Goal: Information Seeking & Learning: Learn about a topic

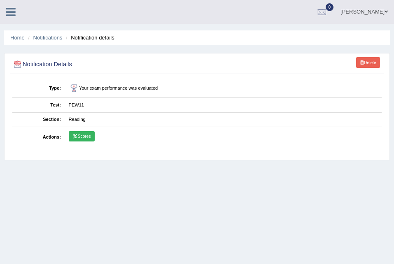
click at [9, 11] on icon at bounding box center [10, 12] width 9 height 11
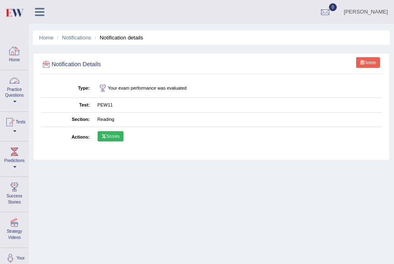
click at [14, 88] on link "Practice Questions" at bounding box center [14, 89] width 28 height 39
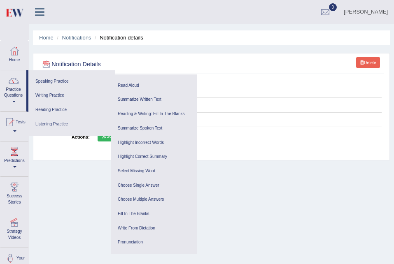
click at [14, 88] on link "Practice Questions" at bounding box center [13, 89] width 26 height 39
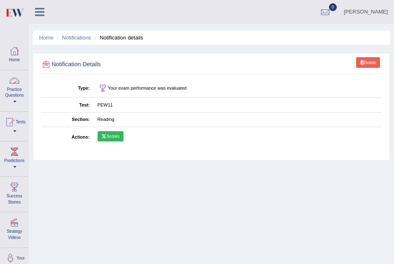
click at [26, 87] on link "Practice Questions" at bounding box center [14, 89] width 28 height 39
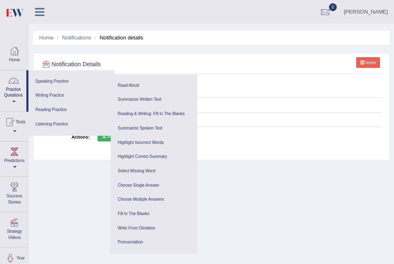
click at [11, 80] on div at bounding box center [13, 81] width 12 height 12
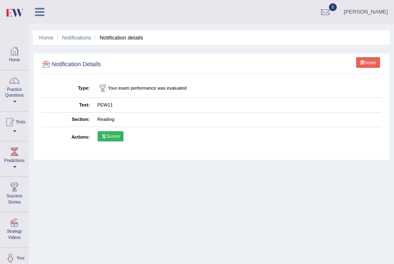
click at [11, 80] on div at bounding box center [14, 81] width 12 height 12
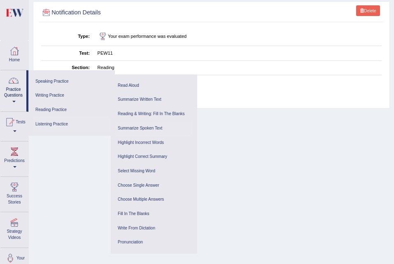
scroll to position [54, 0]
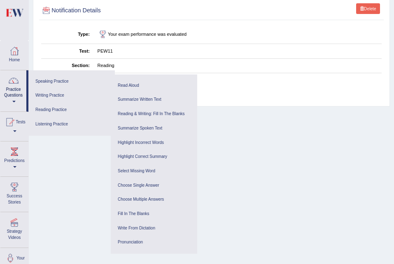
click at [178, 54] on td "PEW11" at bounding box center [237, 51] width 288 height 14
click at [187, 58] on td "PEW11" at bounding box center [237, 51] width 288 height 14
click at [0, 102] on div "Home Practice Questions Speaking Practice Read Aloud Repeat Sentence Describe I…" at bounding box center [14, 159] width 40 height 237
click at [11, 118] on div at bounding box center [9, 122] width 12 height 12
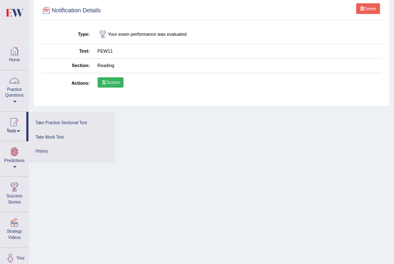
click at [11, 91] on link "Practice Questions" at bounding box center [14, 89] width 28 height 39
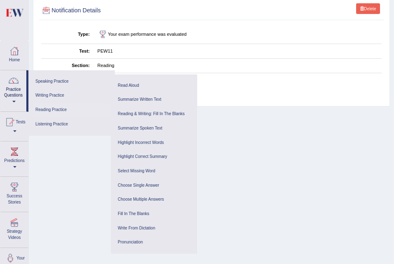
click at [48, 108] on link "Reading Practice" at bounding box center [72, 110] width 78 height 14
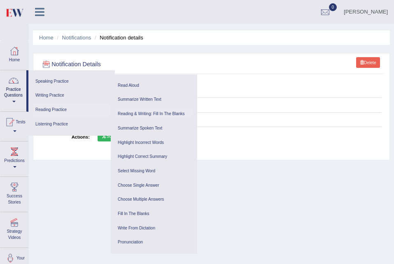
click at [158, 115] on link "Reading & Writing: Fill In The Blanks" at bounding box center [154, 114] width 78 height 14
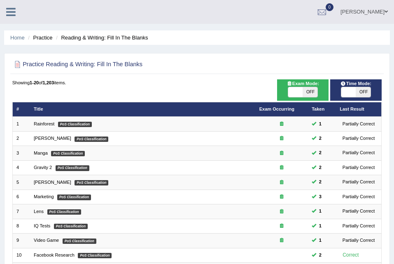
click at [45, 121] on td "Rainforest PoS Classification" at bounding box center [143, 124] width 226 height 14
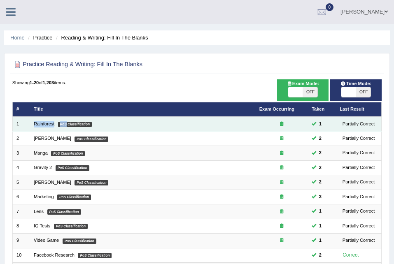
drag, startPoint x: 0, startPoint y: 0, endPoint x: 45, endPoint y: 121, distance: 128.8
click at [45, 121] on td "Rainforest PoS Classification" at bounding box center [143, 124] width 226 height 14
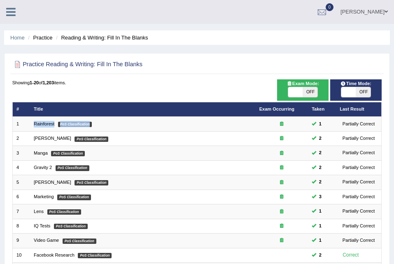
scroll to position [216, 0]
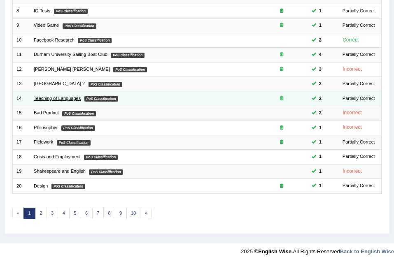
click at [67, 97] on link "Teaching of Languages" at bounding box center [57, 98] width 47 height 5
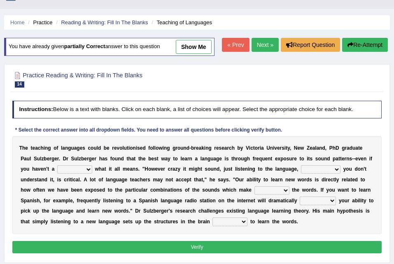
scroll to position [16, 0]
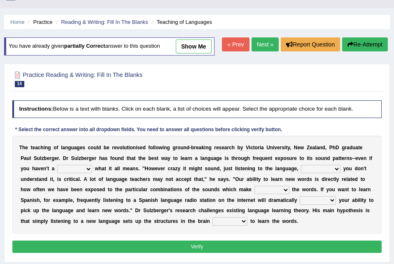
click at [57, 166] on select "dew claw clue due" at bounding box center [74, 169] width 35 height 8
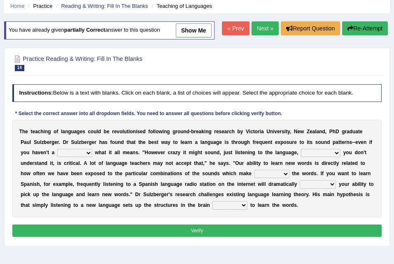
scroll to position [33, 0]
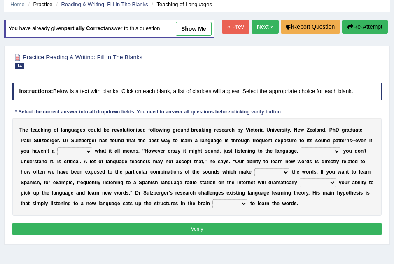
click at [57, 153] on select "dew claw clue due" at bounding box center [74, 151] width 35 height 8
select select "dew"
click at [57, 147] on select "dew claw clue due" at bounding box center [74, 151] width 35 height 8
click at [301, 151] on select "but also all together even though if so" at bounding box center [321, 151] width 40 height 8
select select "but also"
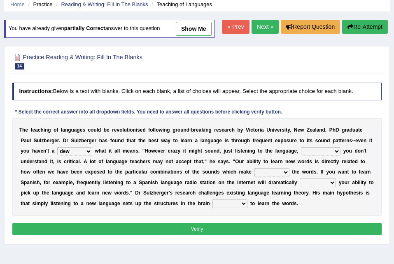
click at [301, 147] on select "but also all together even though if so" at bounding box center [321, 151] width 40 height 8
click at [255, 173] on select "down up of on" at bounding box center [272, 172] width 35 height 8
select select "up"
click at [255, 168] on select "down up of on" at bounding box center [272, 172] width 35 height 8
click at [300, 183] on select "evaluate exaggerate describe boost" at bounding box center [318, 183] width 36 height 8
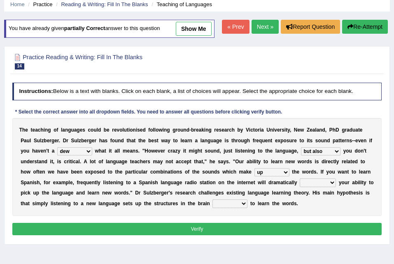
select select "evaluate"
click at [300, 179] on select "evaluate exaggerate describe boost" at bounding box center [318, 183] width 36 height 8
click at [213, 201] on select "requiring required directed to require" at bounding box center [230, 204] width 35 height 8
select select "directed"
click at [213, 200] on select "requiring required directed to require" at bounding box center [230, 204] width 35 height 8
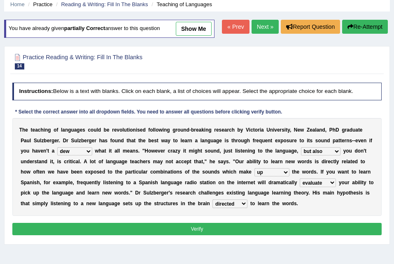
click at [131, 231] on button "Verify" at bounding box center [197, 229] width 370 height 12
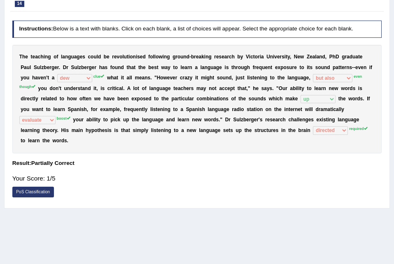
scroll to position [94, 0]
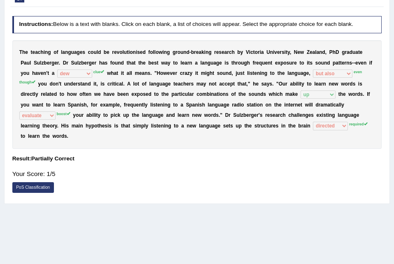
click at [241, 103] on div "T h e t e a c h i n g o f l a n g u a g e s c o u l d b e r e v o l u t i o n i…" at bounding box center [197, 94] width 370 height 109
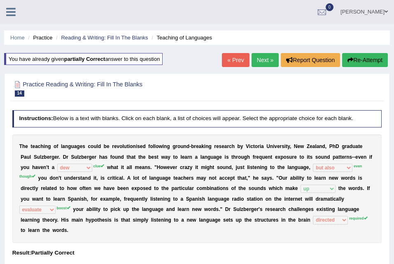
click at [263, 62] on link "Next »" at bounding box center [265, 60] width 27 height 14
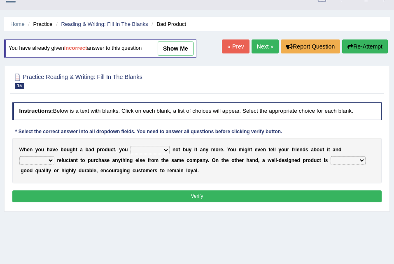
scroll to position [12, 0]
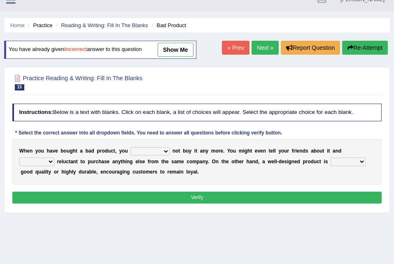
click at [144, 152] on select "would have should have should" at bounding box center [150, 151] width 39 height 8
select select "should have"
click at [131, 147] on select "would have should have should" at bounding box center [150, 151] width 39 height 8
click at [145, 193] on button "Verify" at bounding box center [197, 198] width 370 height 12
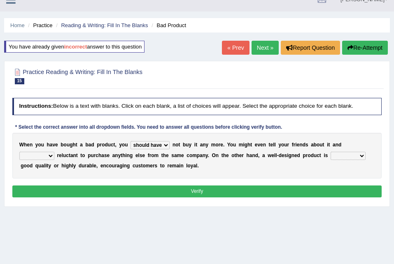
click at [54, 152] on select "is are be being" at bounding box center [36, 156] width 35 height 8
click at [150, 143] on select "would have should have should" at bounding box center [150, 145] width 39 height 8
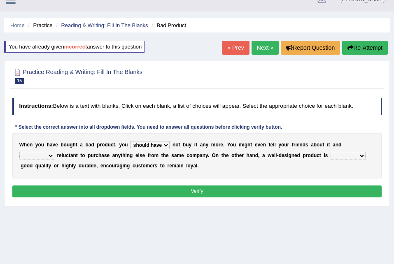
click at [54, 152] on select "is are be being" at bounding box center [36, 156] width 35 height 8
drag, startPoint x: 343, startPoint y: 134, endPoint x: 341, endPoint y: 143, distance: 9.6
click at [341, 143] on div "W h e n y o u h a v e b o u g h t a b a d p r o d u c t , y o u would have shou…" at bounding box center [197, 156] width 370 height 46
click at [54, 152] on select "is are be being" at bounding box center [36, 156] width 35 height 8
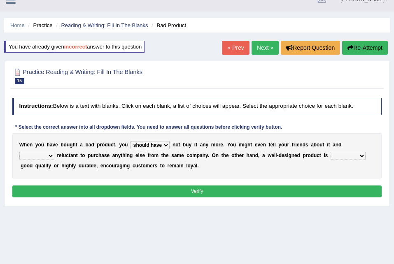
click at [54, 152] on select "is are be being" at bounding box center [36, 156] width 35 height 8
select select "is"
click at [54, 152] on select "is are be being" at bounding box center [36, 156] width 35 height 8
click at [331, 155] on select "both also neither either" at bounding box center [348, 156] width 35 height 8
select select "both"
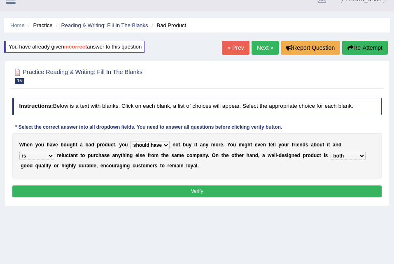
click at [331, 152] on select "both also neither either" at bounding box center [348, 156] width 35 height 8
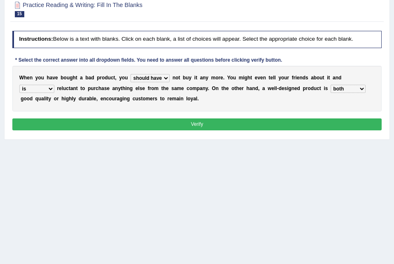
scroll to position [80, 0]
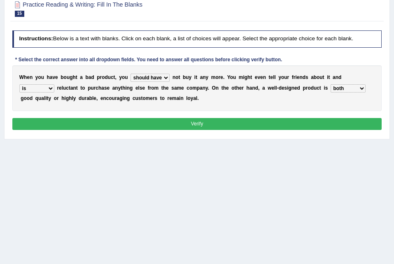
click at [224, 124] on button "Verify" at bounding box center [197, 124] width 370 height 12
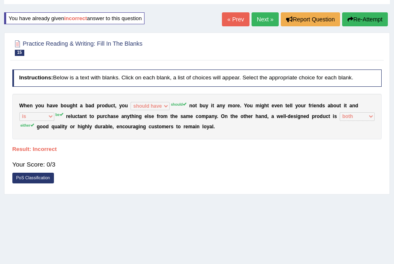
scroll to position [0, 0]
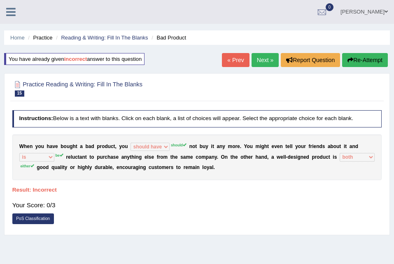
click at [269, 61] on link "Next »" at bounding box center [265, 60] width 27 height 14
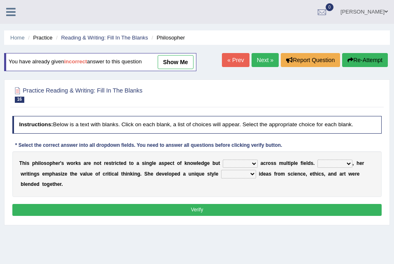
click at [259, 56] on link "Next »" at bounding box center [265, 60] width 27 height 14
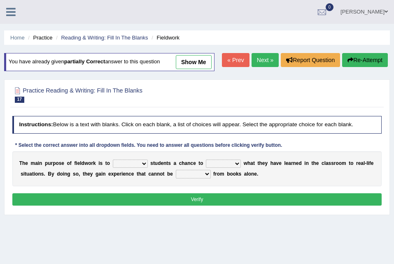
click at [130, 163] on select "resemble stow rave offer" at bounding box center [130, 164] width 35 height 8
click at [206, 163] on select "compare align apply dismount" at bounding box center [223, 164] width 35 height 8
drag, startPoint x: 400, startPoint y: 206, endPoint x: 120, endPoint y: 164, distance: 282.8
click at [120, 164] on select "resemble stow rave offer" at bounding box center [130, 164] width 35 height 8
click at [206, 163] on select "compare align apply dismount" at bounding box center [223, 164] width 35 height 8
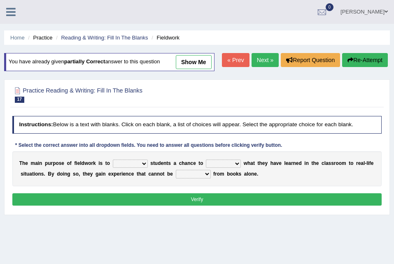
click at [135, 165] on select "resemble stow rave offer" at bounding box center [130, 164] width 35 height 8
select select "resemble"
click at [113, 160] on select "resemble stow rave offer" at bounding box center [130, 164] width 35 height 8
click at [221, 158] on div "T h e m a i n p u r p o s e o f f i e l d w o r k i s t o resemble stow rave of…" at bounding box center [197, 169] width 370 height 35
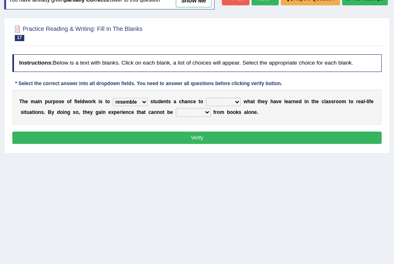
scroll to position [61, 0]
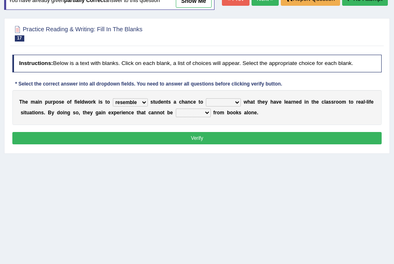
click at [222, 106] on select "compare align apply dismount" at bounding box center [223, 102] width 35 height 8
click at [229, 105] on select "compare align apply dismount" at bounding box center [223, 102] width 35 height 8
select select "compare"
click at [206, 98] on select "compare align apply dismount" at bounding box center [223, 102] width 35 height 8
click at [188, 111] on select "originated prepared obtained touted" at bounding box center [193, 113] width 35 height 8
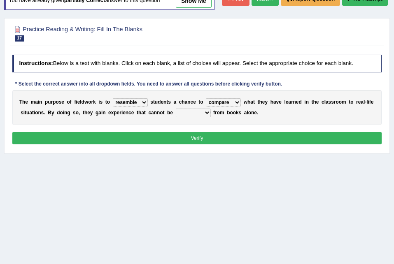
click at [192, 112] on select "originated prepared obtained touted" at bounding box center [193, 113] width 35 height 8
select select "touted"
click at [176, 109] on select "originated prepared obtained touted" at bounding box center [193, 113] width 35 height 8
click at [193, 138] on button "Verify" at bounding box center [197, 138] width 370 height 12
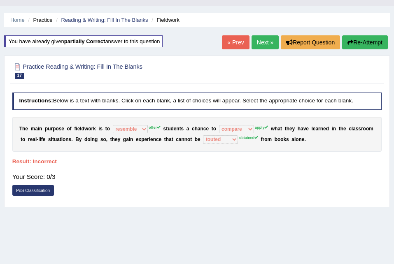
scroll to position [30, 0]
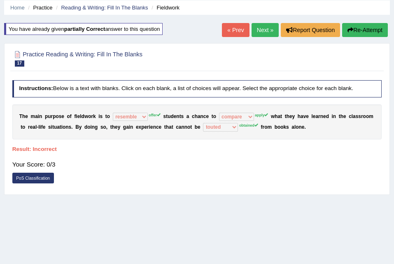
click at [264, 25] on link "Next »" at bounding box center [265, 30] width 27 height 14
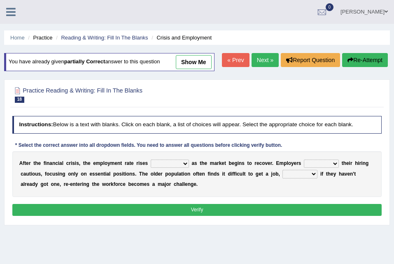
click at [269, 55] on link "Next »" at bounding box center [265, 60] width 27 height 14
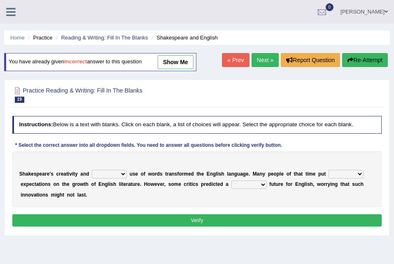
click at [112, 170] on div "S h a k e s p e a r e ' s c r e a t i v i t y a n d idealized intensive fancied…" at bounding box center [197, 180] width 370 height 56
click at [262, 54] on link "Next »" at bounding box center [265, 60] width 27 height 14
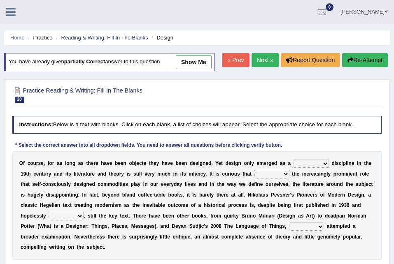
click at [299, 164] on select "bilateral ubiquitous foremost dedicated" at bounding box center [311, 164] width 35 height 8
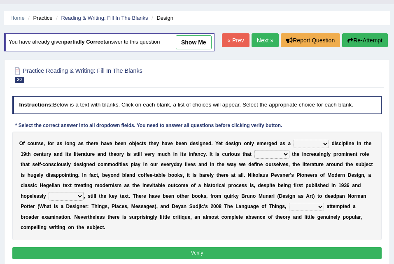
scroll to position [20, 0]
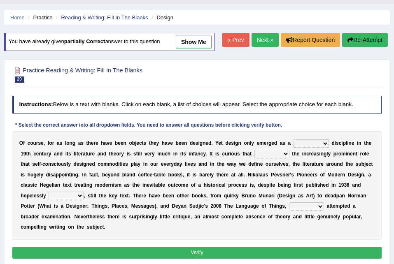
click at [257, 157] on select "since despite within through" at bounding box center [272, 154] width 35 height 8
click at [292, 210] on div "O f c o u r s e , f o r a s l o n g a s t h e r e h a v e b e e n o b j e c t s…" at bounding box center [197, 185] width 370 height 109
click at [84, 192] on select "dates dating date dated" at bounding box center [66, 196] width 35 height 8
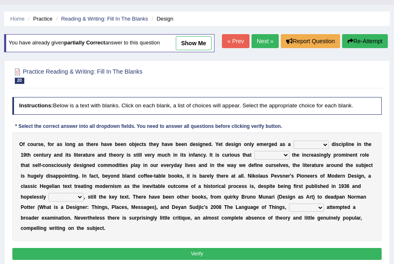
scroll to position [19, 0]
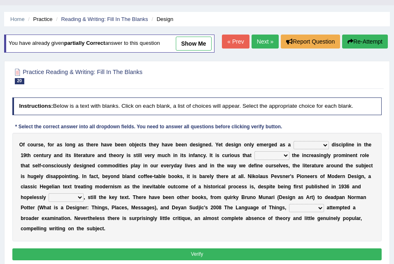
click at [267, 38] on link "Next »" at bounding box center [265, 42] width 27 height 14
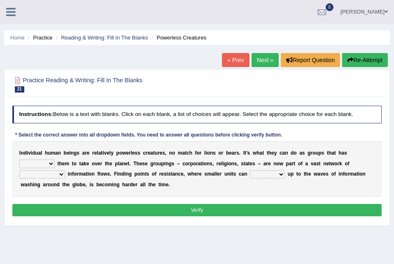
click at [55, 160] on select "enabled contended embodied conjured" at bounding box center [36, 164] width 35 height 8
click at [267, 56] on link "Next »" at bounding box center [265, 60] width 27 height 14
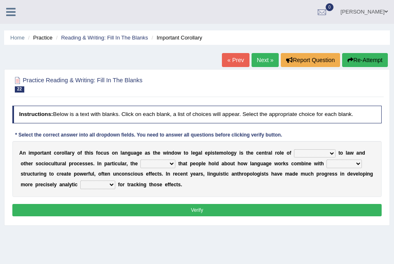
click at [257, 54] on link "Next »" at bounding box center [265, 60] width 27 height 14
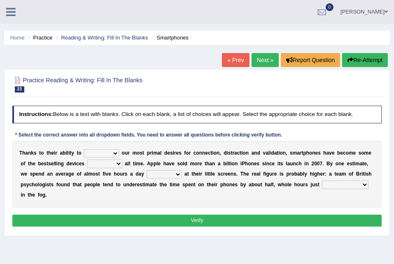
click at [112, 153] on select "hijack describe sharpen conserve" at bounding box center [101, 154] width 35 height 8
click at [84, 150] on select "hijack describe sharpen conserve" at bounding box center [101, 154] width 35 height 8
click at [107, 154] on select "hijack describe sharpen conserve" at bounding box center [101, 154] width 35 height 8
select select "describe"
click at [84, 150] on select "hijack describe sharpen conserve" at bounding box center [101, 154] width 35 height 8
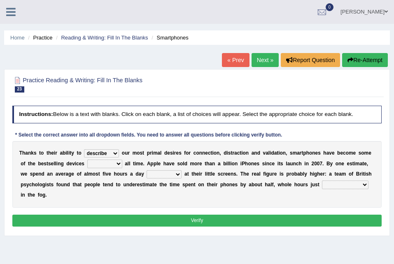
click at [157, 182] on b at bounding box center [158, 185] width 3 height 6
click at [92, 165] on select "of and in on" at bounding box center [104, 164] width 35 height 8
select select "of"
click at [87, 160] on select "of and in on" at bounding box center [104, 164] width 35 height 8
click at [147, 176] on select "watching waggling snoring staring" at bounding box center [164, 175] width 35 height 8
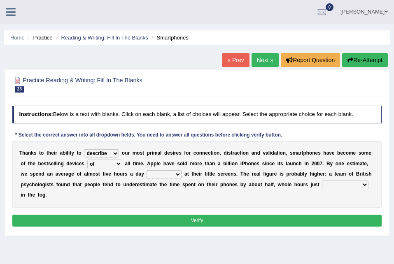
select select "watching"
click at [147, 171] on select "watching waggling snoring staring" at bounding box center [164, 175] width 35 height 8
click at [322, 185] on select "has evaporated evaporating evaporate evaporates" at bounding box center [345, 185] width 47 height 8
select select "has evaporated"
click at [322, 181] on select "has evaporated evaporating evaporate evaporates" at bounding box center [345, 185] width 47 height 8
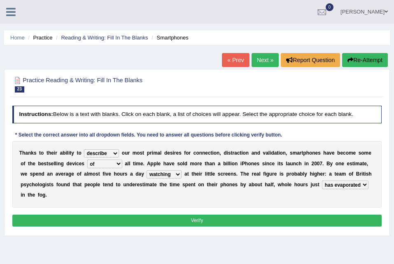
click at [266, 215] on button "Verify" at bounding box center [197, 221] width 370 height 12
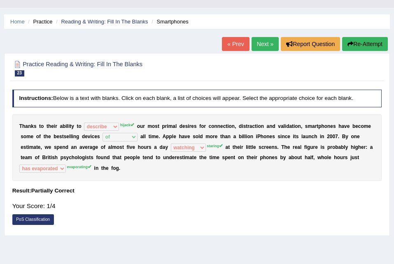
scroll to position [19, 0]
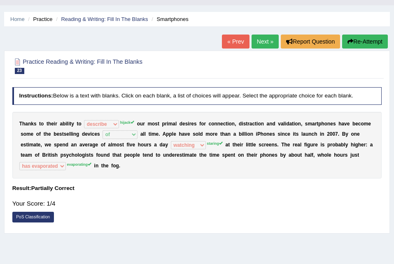
click at [37, 212] on link "PoS Classification" at bounding box center [33, 217] width 42 height 11
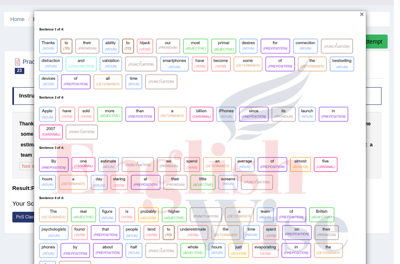
click at [360, 16] on button "×" at bounding box center [362, 14] width 4 height 7
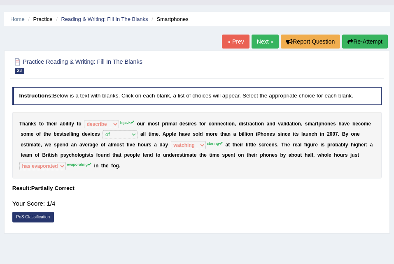
click at [263, 39] on link "Next »" at bounding box center [265, 42] width 27 height 14
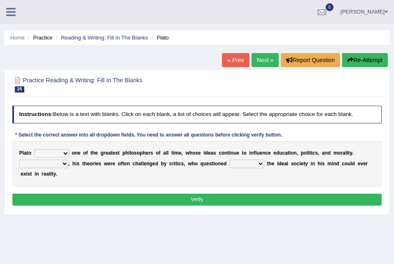
click at [55, 157] on select "keeps comes claims remains" at bounding box center [51, 154] width 35 height 8
click at [213, 171] on div "P l a t o keeps comes claims remains o n e o f t h e g r e a t e s t p h i l o …" at bounding box center [197, 164] width 370 height 46
click at [182, 202] on button "Verify" at bounding box center [197, 200] width 370 height 12
click at [263, 62] on link "Next »" at bounding box center [265, 60] width 27 height 14
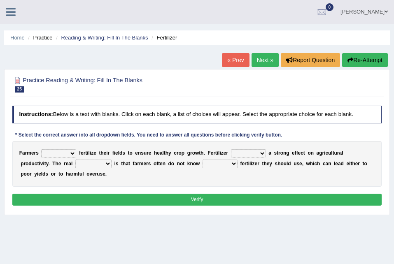
click at [48, 157] on select "must should need can" at bounding box center [58, 154] width 35 height 8
select select "must"
click at [41, 150] on select "must should need can" at bounding box center [58, 154] width 35 height 8
click at [231, 154] on select "has had have having" at bounding box center [248, 154] width 35 height 8
select select "has"
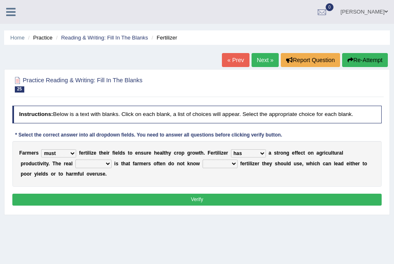
click at [231, 150] on select "has had have having" at bounding box center [248, 154] width 35 height 8
click at [75, 165] on select "problem question conclusion answer" at bounding box center [93, 164] width 36 height 8
select select "problem"
click at [75, 160] on select "problem question conclusion answer" at bounding box center [93, 164] width 36 height 8
click at [203, 162] on select "how much how many however so much" at bounding box center [220, 164] width 35 height 8
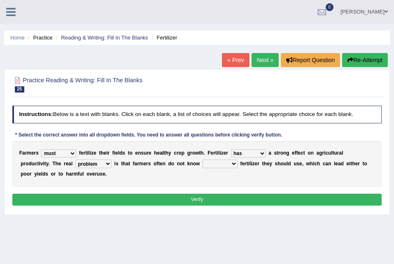
select select "how many"
click at [203, 160] on select "how much how many however so much" at bounding box center [220, 164] width 35 height 8
click at [174, 198] on button "Verify" at bounding box center [197, 200] width 370 height 12
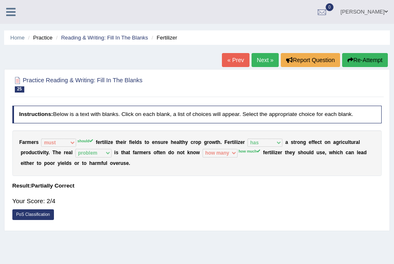
click at [271, 60] on link "Next »" at bounding box center [265, 60] width 27 height 14
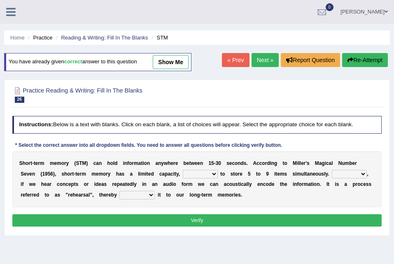
click at [264, 56] on link "Next »" at bounding box center [265, 60] width 27 height 14
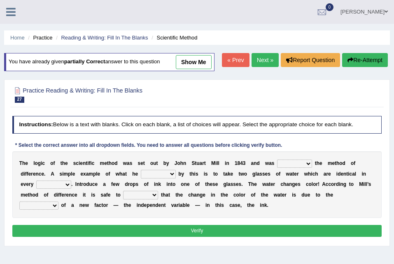
click at [280, 166] on select "pointed claimed demanded named" at bounding box center [294, 164] width 35 height 8
click at [277, 164] on select "pointed claimed demanded named" at bounding box center [294, 164] width 35 height 8
click at [290, 165] on select "pointed claimed demanded named" at bounding box center [294, 164] width 35 height 8
select select "demanded"
click at [277, 160] on select "pointed claimed demanded named" at bounding box center [294, 164] width 35 height 8
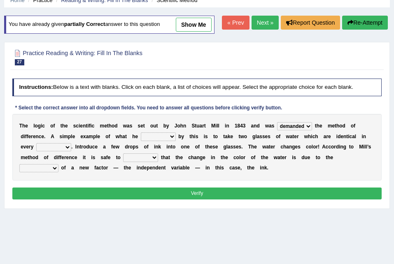
scroll to position [40, 0]
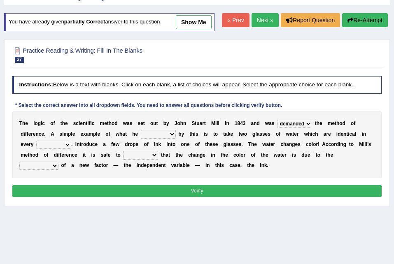
click at [71, 141] on select "thought identity measure respect" at bounding box center [53, 145] width 35 height 8
click at [141, 132] on select "capped charged found meant" at bounding box center [158, 134] width 35 height 8
select select "capped"
click at [141, 130] on select "capped charged found meant" at bounding box center [158, 134] width 35 height 8
click at [71, 141] on select "thought identity measure respect" at bounding box center [53, 145] width 35 height 8
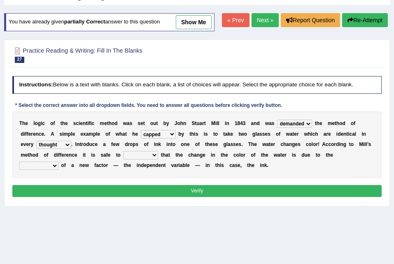
click at [71, 141] on select "thought identity measure respect" at bounding box center [53, 145] width 35 height 8
select select "measure"
click at [71, 141] on select "thought identity measure respect" at bounding box center [53, 145] width 35 height 8
click at [58, 162] on select "introduction magnitude preparation purification" at bounding box center [38, 166] width 39 height 8
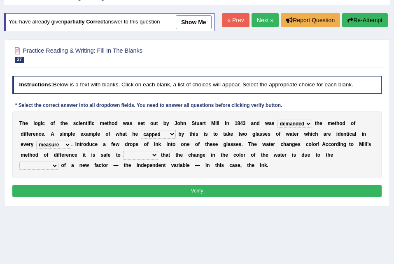
select select "magnitude"
click at [58, 162] on select "introduction magnitude preparation purification" at bounding box center [38, 166] width 39 height 8
click at [123, 156] on select "assume discuss prefer acclaim" at bounding box center [140, 155] width 35 height 8
click at [123, 154] on select "assume discuss prefer acclaim" at bounding box center [140, 155] width 35 height 8
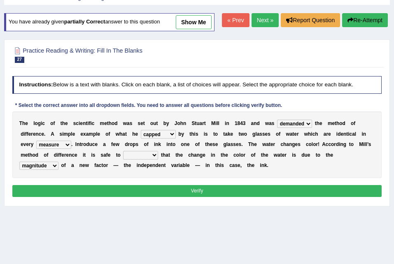
select select "prefer"
click at [123, 151] on select "assume discuss prefer acclaim" at bounding box center [140, 155] width 35 height 8
click at [123, 155] on select "assume discuss prefer acclaim" at bounding box center [140, 155] width 35 height 8
click at [122, 187] on button "Verify" at bounding box center [197, 191] width 370 height 12
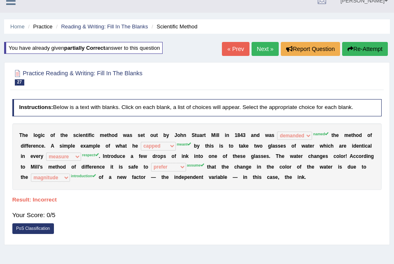
scroll to position [10, 0]
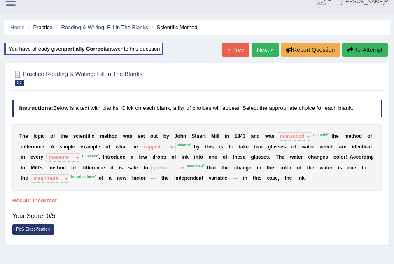
click at [367, 51] on button "Re-Attempt" at bounding box center [365, 50] width 46 height 14
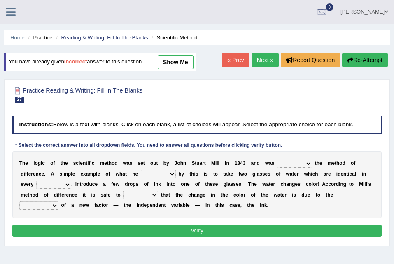
scroll to position [10, 0]
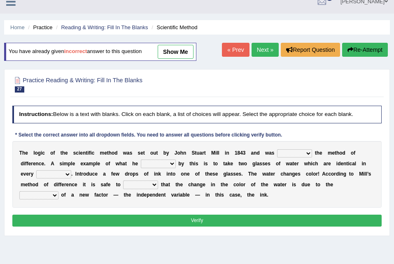
click at [284, 147] on div "T h e l o g i c o f t h e s c i e n t i f i c m e t h o d w a s s e t o u t b y…" at bounding box center [197, 174] width 370 height 67
click at [286, 151] on select "pointed claimed demanded named" at bounding box center [294, 154] width 35 height 8
click at [277, 154] on select "pointed claimed demanded named" at bounding box center [294, 154] width 35 height 8
click at [334, 202] on div "T h e l o g i c o f t h e s c i e n t i f i c m e t h o d w a s s e t o u t b y…" at bounding box center [197, 174] width 370 height 67
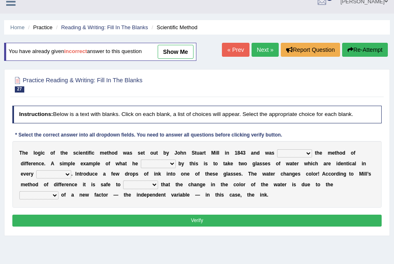
click at [273, 147] on div "T h e l o g i c o f t h e s c i e n t i f i c m e t h o d w a s s e t o u t b y…" at bounding box center [197, 174] width 370 height 67
click at [277, 155] on select "pointed claimed demanded named" at bounding box center [294, 154] width 35 height 8
click at [277, 150] on select "pointed claimed demanded named" at bounding box center [294, 154] width 35 height 8
click at [285, 153] on select "pointed claimed demanded named" at bounding box center [294, 154] width 35 height 8
select select "named"
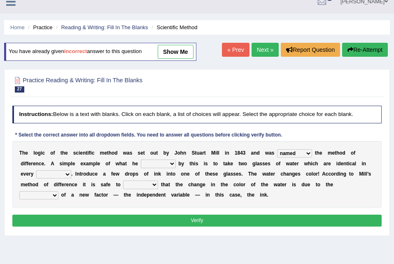
click at [277, 150] on select "pointed claimed demanded named" at bounding box center [294, 154] width 35 height 8
click at [285, 155] on select "pointed claimed demanded named" at bounding box center [294, 154] width 35 height 8
click at [306, 249] on div "Home Practice Reading & Writing: Fill In The Blanks Scientific Method You have …" at bounding box center [197, 196] width 394 height 412
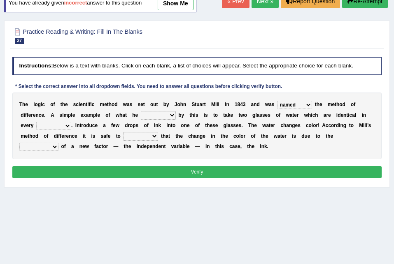
scroll to position [59, 0]
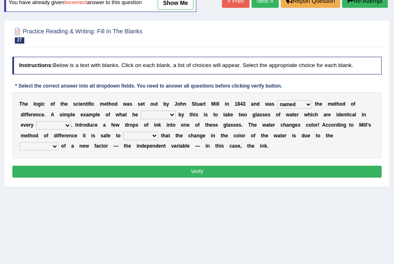
click at [141, 117] on select "capped charged found meant" at bounding box center [158, 115] width 35 height 8
select select "charged"
click at [141, 111] on select "capped charged found meant" at bounding box center [158, 115] width 35 height 8
click at [141, 114] on select "capped charged found meant" at bounding box center [158, 115] width 35 height 8
click at [71, 122] on select "thought identity measure respect" at bounding box center [53, 126] width 35 height 8
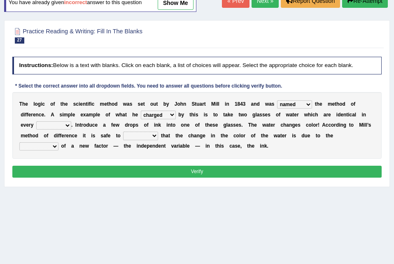
select select "thought"
click at [71, 122] on select "thought identity measure respect" at bounding box center [53, 126] width 35 height 8
click at [123, 137] on select "assume discuss prefer acclaim" at bounding box center [140, 136] width 35 height 8
select select "assume"
click at [123, 132] on select "assume discuss prefer acclaim" at bounding box center [140, 136] width 35 height 8
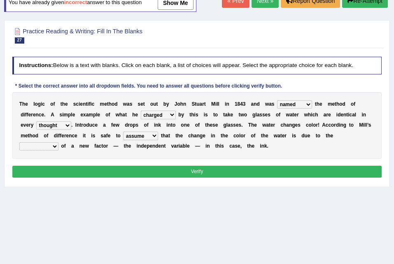
click at [58, 143] on select "introduction magnitude preparation purification" at bounding box center [38, 147] width 39 height 8
select select "magnitude"
click at [58, 143] on select "introduction magnitude preparation purification" at bounding box center [38, 147] width 39 height 8
click at [261, 166] on button "Verify" at bounding box center [197, 172] width 370 height 12
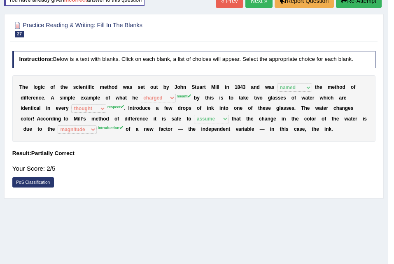
scroll to position [56, 0]
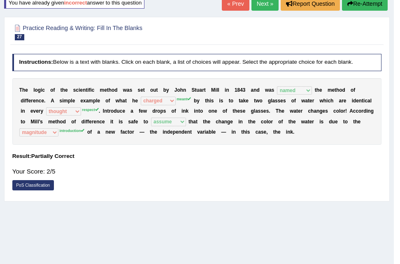
click at [261, 166] on body "Toggle navigation Home Practice Questions Speaking Practice Read Aloud Repeat S…" at bounding box center [200, 76] width 400 height 264
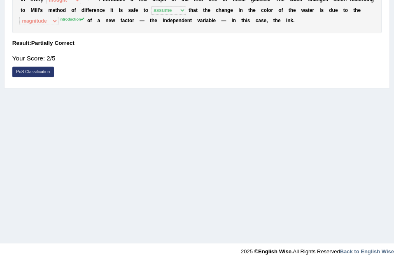
scroll to position [0, 0]
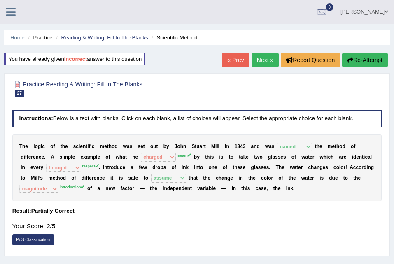
click at [267, 66] on link "Next »" at bounding box center [265, 60] width 27 height 14
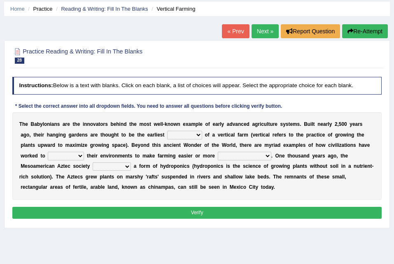
scroll to position [28, 0]
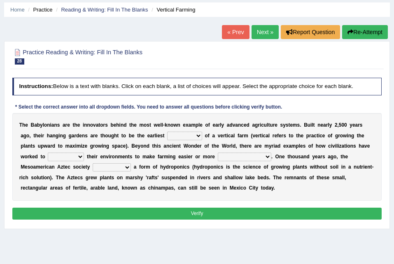
click at [167, 139] on select "prototype failure discredit protocol" at bounding box center [184, 136] width 35 height 8
drag, startPoint x: 145, startPoint y: 192, endPoint x: 146, endPoint y: 185, distance: 7.0
click at [145, 192] on div "T h e B a b y l o n i a n s a r e t h e i n n o v a t o r s b e h i n d t h e m…" at bounding box center [197, 157] width 370 height 88
click at [167, 136] on select "prototype failure discredit protocol" at bounding box center [184, 136] width 35 height 8
click at [288, 164] on div "T h e B a b y l o n i a n s a r e t h e i n n o v a t o r s b e h i n d t h e m…" at bounding box center [197, 157] width 370 height 88
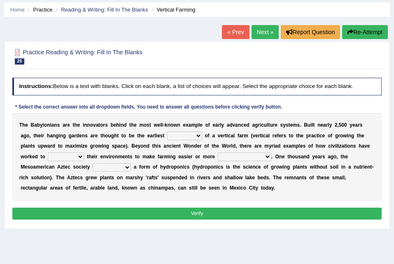
click at [167, 136] on select "prototype failure discredit protocol" at bounding box center [184, 136] width 35 height 8
click at [218, 157] on select "productive constructive connective counterproductive" at bounding box center [245, 157] width 54 height 8
click at [84, 153] on select "manipulate escape respect disarrange" at bounding box center [66, 157] width 36 height 8
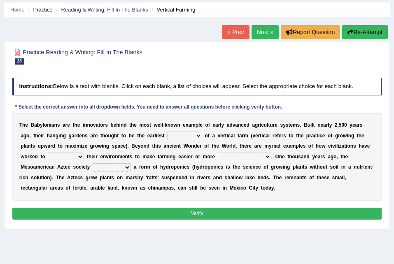
select select "manipulate"
click at [84, 153] on select "manipulate escape respect disarrange" at bounding box center [66, 157] width 36 height 8
click at [130, 175] on b "m" at bounding box center [128, 178] width 5 height 6
click at [84, 153] on select "manipulate escape respect disarrange" at bounding box center [66, 157] width 36 height 8
click at [218, 158] on select "productive constructive connective counterproductive" at bounding box center [245, 157] width 54 height 8
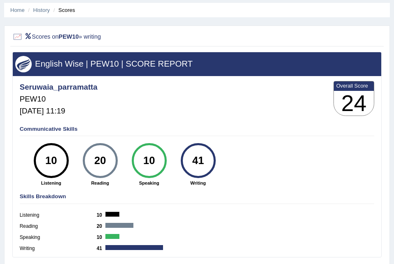
click at [13, 15] on ul "Home History Scores" at bounding box center [197, 10] width 386 height 14
click at [15, 12] on link "Home" at bounding box center [17, 10] width 14 height 6
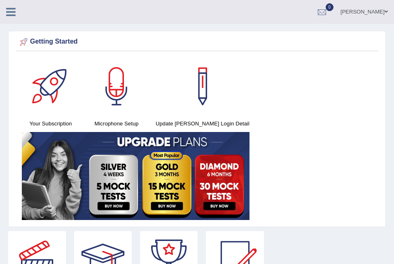
click at [4, 12] on link at bounding box center [11, 11] width 22 height 12
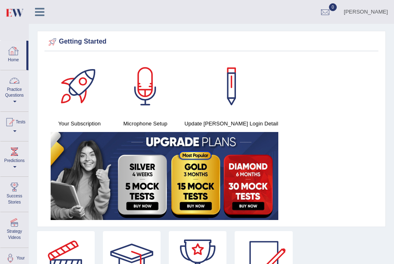
click at [14, 89] on link "Practice Questions" at bounding box center [14, 89] width 28 height 39
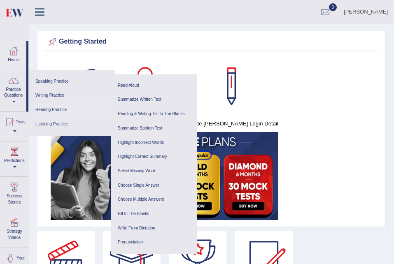
click at [63, 105] on link "Reading Practice" at bounding box center [72, 110] width 78 height 14
click at [155, 115] on link "Reading & Writing: Fill In The Blanks" at bounding box center [154, 114] width 78 height 14
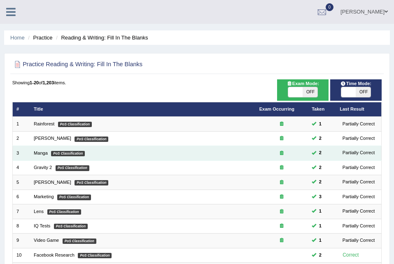
scroll to position [216, 0]
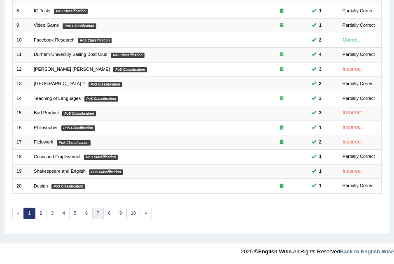
click at [97, 209] on link "7" at bounding box center [98, 214] width 12 height 12
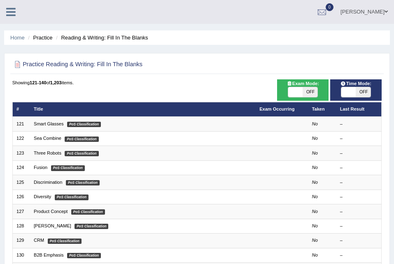
click at [311, 93] on span "OFF" at bounding box center [310, 92] width 14 height 10
checkbox input "true"
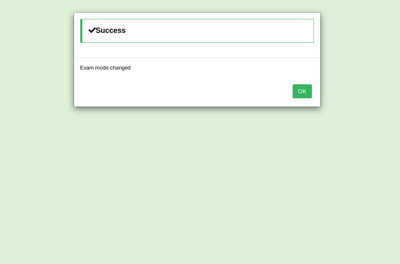
click at [302, 91] on button "OK" at bounding box center [302, 91] width 19 height 14
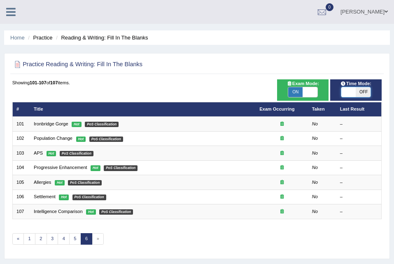
click at [354, 93] on span at bounding box center [348, 92] width 14 height 10
checkbox input "true"
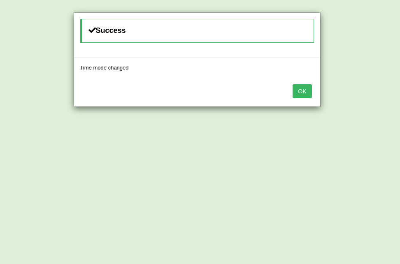
click at [303, 91] on button "OK" at bounding box center [302, 91] width 19 height 14
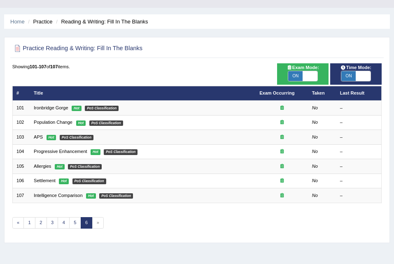
scroll to position [21, 0]
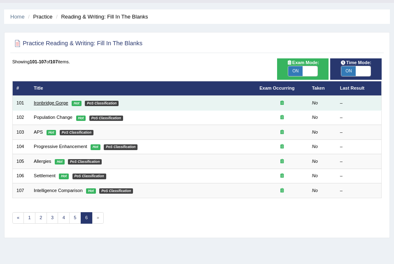
click at [47, 103] on link "Ironbridge Gorge" at bounding box center [51, 103] width 35 height 5
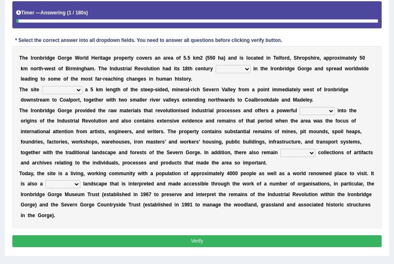
scroll to position [130, 0]
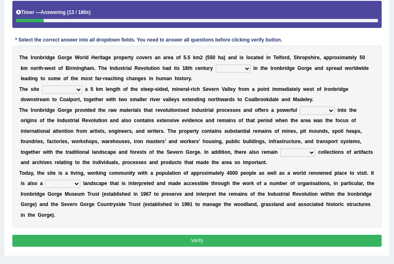
click at [216, 68] on select "reason silk roots wishes" at bounding box center [233, 69] width 35 height 8
click at [44, 92] on select "incorporates assigns gets corporate" at bounding box center [62, 90] width 40 height 8
select select "corporate"
click at [42, 86] on select "incorporates assigns gets corporate" at bounding box center [62, 90] width 40 height 8
click at [300, 111] on select "vision insight strike work" at bounding box center [317, 111] width 35 height 8
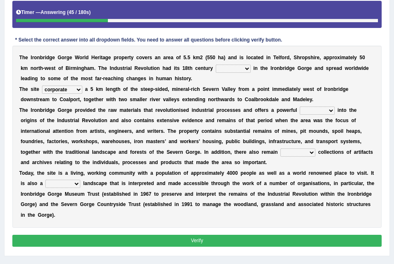
select select "work"
click at [300, 107] on select "vision insight strike work" at bounding box center [317, 111] width 35 height 8
click at [280, 150] on select "extensive expensive external example" at bounding box center [297, 153] width 35 height 8
select select "expensive"
click at [280, 149] on select "extensive expensive external example" at bounding box center [297, 153] width 35 height 8
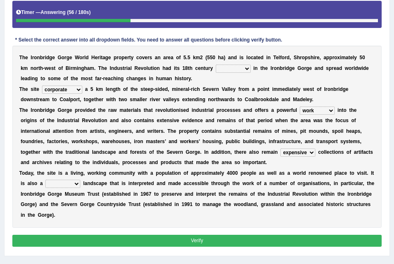
click at [46, 184] on select "backward step historical collect" at bounding box center [62, 184] width 35 height 8
click at [103, 245] on div "Practice Reading & Writing: Fill In The Blanks 101 Ironbridge Gorge Instruction…" at bounding box center [197, 97] width 386 height 317
click at [45, 184] on select "backward step historical collect" at bounding box center [62, 184] width 35 height 8
select select "collect"
click at [45, 180] on select "backward step historical collect" at bounding box center [62, 184] width 35 height 8
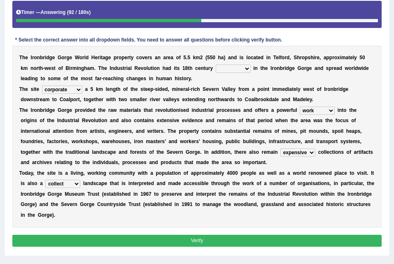
click at [216, 69] on select "reason silk roots wishes" at bounding box center [233, 69] width 35 height 8
select select "roots"
click at [216, 65] on select "reason silk roots wishes" at bounding box center [233, 69] width 35 height 8
click at [216, 72] on select "reason silk roots wishes" at bounding box center [233, 69] width 35 height 8
click at [199, 235] on button "Verify" at bounding box center [197, 241] width 370 height 12
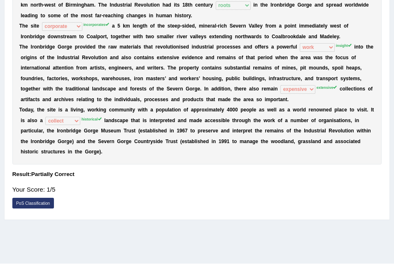
scroll to position [0, 0]
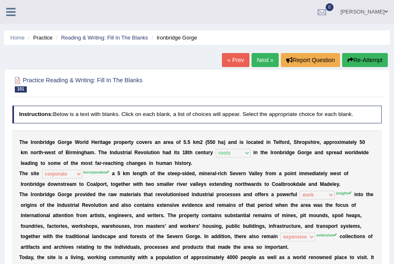
click at [270, 60] on link "Next »" at bounding box center [265, 60] width 27 height 14
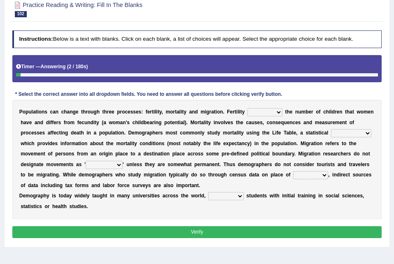
scroll to position [77, 0]
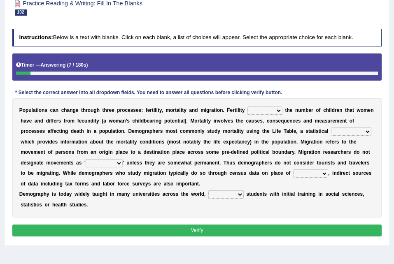
click at [250, 110] on select "invokes decides involves issues" at bounding box center [265, 111] width 35 height 8
select select "issues"
click at [248, 107] on select "invokes decides involves issues" at bounding box center [265, 111] width 35 height 8
click at [331, 130] on select "mathematics device subject theorem" at bounding box center [351, 132] width 40 height 8
select select "subject"
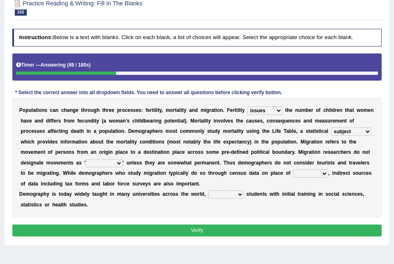
click at [331, 128] on select "mathematics device subject theorem" at bounding box center [351, 132] width 40 height 8
click at [123, 159] on select "relations functions migrations boundaries" at bounding box center [104, 163] width 37 height 8
click at [306, 178] on div "P o p u l a t i o n s c a n c h a n g e t h r o u g h t h r e e p r o c e s s e…" at bounding box center [197, 157] width 370 height 119
click at [123, 159] on select "relations functions migrations boundaries" at bounding box center [104, 163] width 37 height 8
click at [240, 182] on div "P o p u l a t i o n s c a n c h a n g e t h r o u g h t h r e e p r o c e s s e…" at bounding box center [197, 157] width 370 height 119
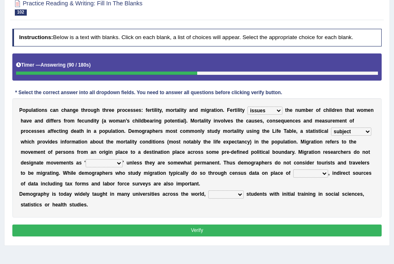
click at [293, 172] on select "eat pray residence work" at bounding box center [310, 174] width 35 height 8
select select "work"
click at [293, 170] on select "eat pray residence work" at bounding box center [310, 174] width 35 height 8
click at [293, 172] on select "eat pray residence work" at bounding box center [310, 174] width 35 height 8
click at [208, 192] on select "rejecting consulting attracting conspiring" at bounding box center [225, 195] width 35 height 8
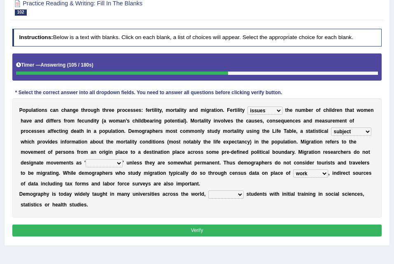
click at [208, 192] on select "rejecting consulting attracting conspiring" at bounding box center [225, 195] width 35 height 8
click at [213, 195] on select "rejecting consulting attracting conspiring" at bounding box center [225, 195] width 35 height 8
click at [208, 192] on select "rejecting consulting attracting conspiring" at bounding box center [225, 195] width 35 height 8
click at [208, 191] on select "rejecting consulting attracting conspiring" at bounding box center [225, 195] width 35 height 8
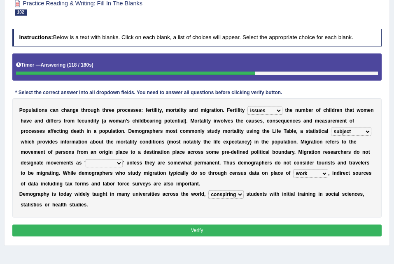
click at [226, 197] on select "rejecting consulting attracting conspiring" at bounding box center [225, 195] width 35 height 8
click at [208, 191] on select "rejecting consulting attracting conspiring" at bounding box center [225, 195] width 35 height 8
click at [217, 196] on select "rejecting consulting attracting conspiring" at bounding box center [225, 195] width 35 height 8
select select "attracting"
click at [208, 191] on select "rejecting consulting attracting conspiring" at bounding box center [225, 195] width 35 height 8
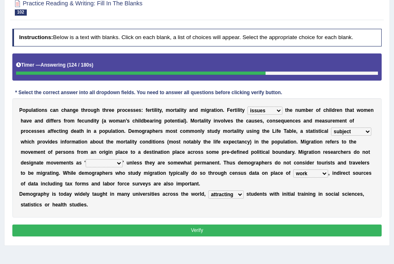
click at [333, 157] on div "P o p u l a t i o n s c a n c h a n g e t h r o u g h t h r e e p r o c e s s e…" at bounding box center [197, 157] width 370 height 119
click at [123, 159] on select "relations functions migrations boundaries" at bounding box center [104, 163] width 37 height 8
select select "migrations"
click at [123, 159] on select "relations functions migrations boundaries" at bounding box center [104, 163] width 37 height 8
click at [200, 226] on button "Verify" at bounding box center [197, 231] width 370 height 12
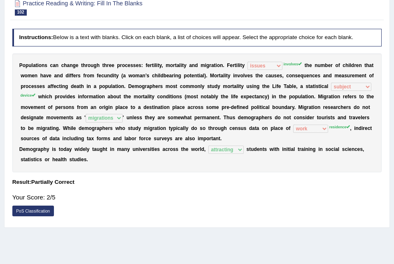
scroll to position [0, 0]
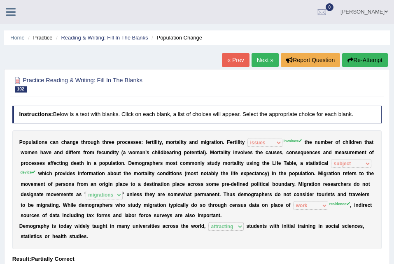
click at [269, 58] on link "Next »" at bounding box center [265, 60] width 27 height 14
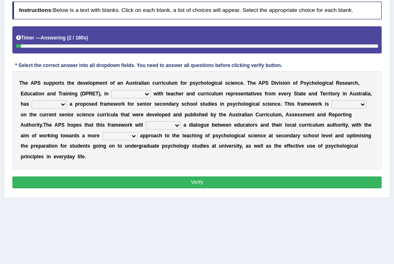
scroll to position [90, 0]
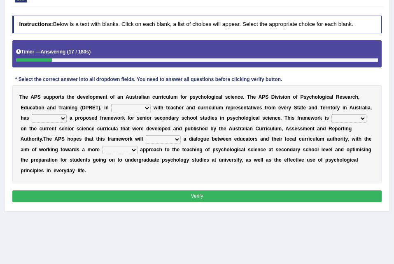
click at [111, 106] on select "aspiration assumption consultation connotation" at bounding box center [131, 108] width 40 height 8
select select "consultation"
click at [111, 104] on select "aspiration assumption consultation connotation" at bounding box center [131, 108] width 40 height 8
click at [67, 115] on select "deride denied demanded developed" at bounding box center [49, 119] width 35 height 8
select select "denied"
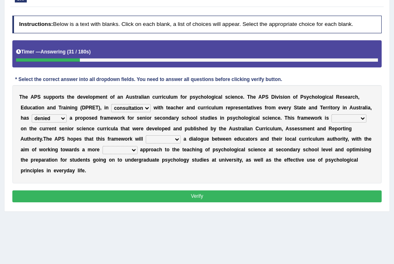
click at [67, 115] on select "deride denied demanded developed" at bounding box center [49, 119] width 35 height 8
click at [332, 117] on select "modelling meddling modelled meddled" at bounding box center [349, 119] width 35 height 8
select select "modelling"
click at [332, 115] on select "modelling meddling modelled meddled" at bounding box center [349, 119] width 35 height 8
click at [146, 141] on select "facilitate facilitates facilitating facilitated" at bounding box center [163, 140] width 35 height 8
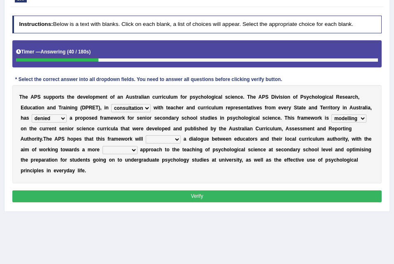
select select "facilitating"
click at [146, 136] on select "facilitate facilitates facilitating facilitated" at bounding box center [163, 140] width 35 height 8
click at [138, 146] on select "lenient abrasive consistent disruptive" at bounding box center [120, 150] width 35 height 8
select select "disruptive"
click at [138, 146] on select "lenient abrasive consistent disruptive" at bounding box center [120, 150] width 35 height 8
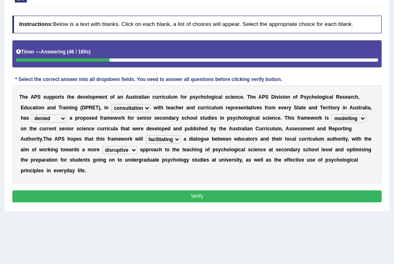
click at [320, 191] on button "Verify" at bounding box center [197, 197] width 370 height 12
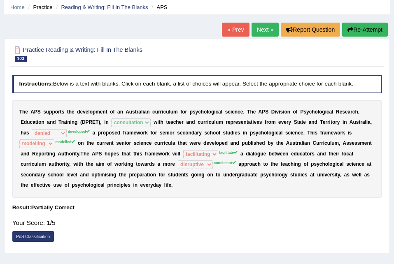
scroll to position [31, 0]
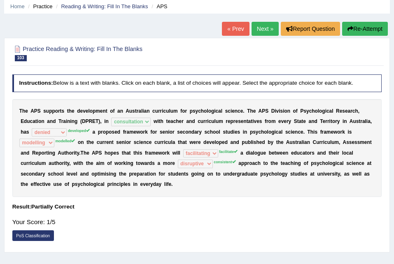
click at [256, 25] on link "Next »" at bounding box center [265, 29] width 27 height 14
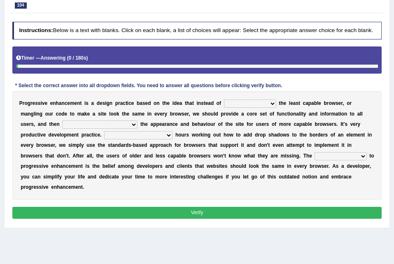
scroll to position [86, 0]
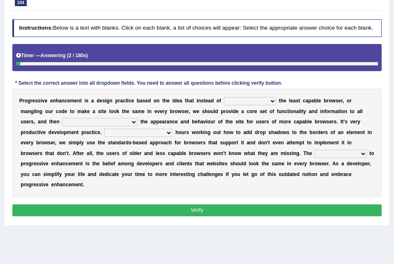
click at [233, 101] on select "designing for have to design have designed for be designing" at bounding box center [250, 101] width 52 height 8
select select "designing for"
click at [224, 97] on select "designing for have to design have designed for be designing" at bounding box center [250, 101] width 52 height 8
click at [62, 119] on select "with progress enhancement progressively enhance progress so enhancing progress …" at bounding box center [99, 122] width 75 height 8
select select "progress so enhancing"
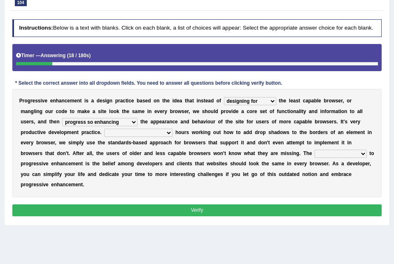
click at [62, 118] on select "with progress enhancement progressively enhance progress so enhancing progress …" at bounding box center [99, 122] width 75 height 8
click at [104, 137] on select "In addition to developing Beside adding Whereby eliminating Instead of spending" at bounding box center [138, 133] width 68 height 8
select select "Instead of spending"
click at [104, 129] on select "In addition to developing Beside adding Whereby eliminating Instead of spending" at bounding box center [138, 133] width 68 height 8
click at [315, 157] on select "larger problem lesser benefit biggest challenge least assurance" at bounding box center [341, 154] width 52 height 8
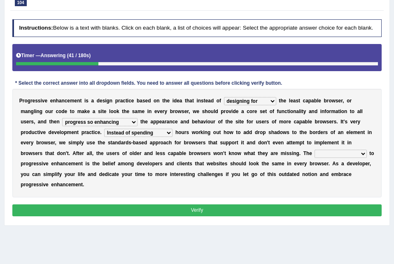
click at [210, 212] on div "Practice Reading & Writing: Fill In The Blanks 104 Progressive Enhancement Inst…" at bounding box center [197, 104] width 386 height 243
click at [315, 150] on select "larger problem lesser benefit biggest challenge least assurance" at bounding box center [341, 154] width 52 height 8
select select "biggest challenge"
click at [315, 150] on select "larger problem lesser benefit biggest challenge least assurance" at bounding box center [341, 154] width 52 height 8
click at [204, 205] on button "Verify" at bounding box center [197, 211] width 370 height 12
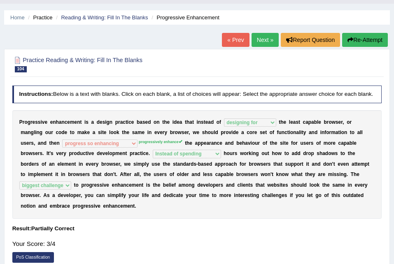
scroll to position [14, 0]
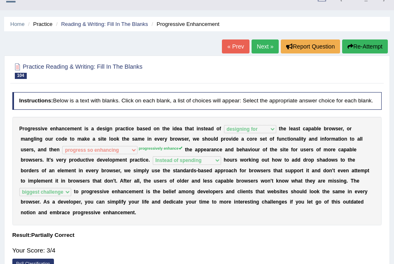
click at [264, 44] on link "Next »" at bounding box center [265, 47] width 27 height 14
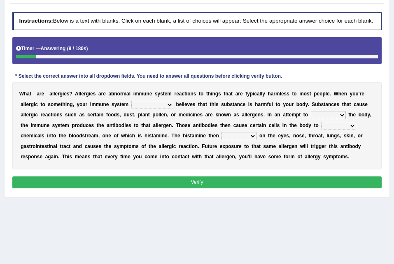
click at [131, 106] on select "completely consequently mistakenly definitely" at bounding box center [152, 105] width 42 height 8
select select "completely"
click at [131, 101] on select "completely consequently mistakenly definitely" at bounding box center [152, 105] width 42 height 8
click at [311, 115] on select "preserve protect improve activate" at bounding box center [328, 115] width 35 height 8
select select "protect"
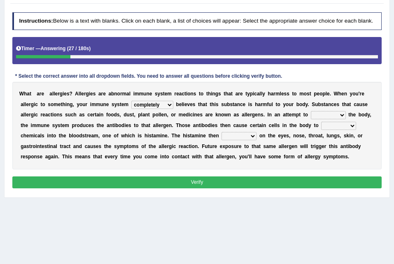
click at [311, 111] on select "preserve protect improve activate" at bounding box center [328, 115] width 35 height 8
click at [222, 134] on select "acts performs targets focuses" at bounding box center [239, 136] width 35 height 8
select select "focuses"
click at [222, 132] on select "acts performs targets focuses" at bounding box center [239, 136] width 35 height 8
click at [159, 178] on button "Verify" at bounding box center [197, 183] width 370 height 12
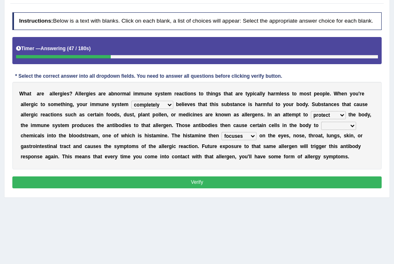
click at [321, 127] on select "confiine release escape hold" at bounding box center [338, 126] width 35 height 8
select select "release"
click at [321, 122] on select "confiine release escape hold" at bounding box center [338, 126] width 35 height 8
click at [233, 185] on button "Verify" at bounding box center [197, 183] width 370 height 12
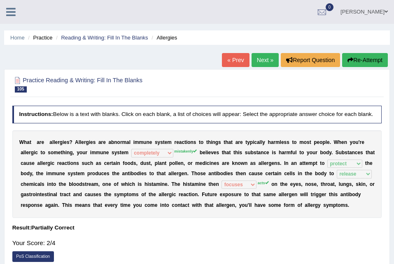
click at [264, 57] on link "Next »" at bounding box center [265, 60] width 27 height 14
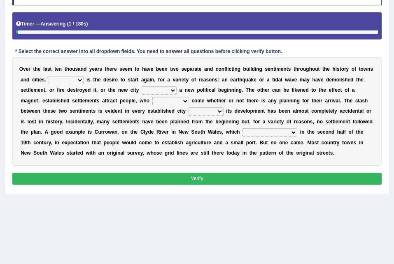
scroll to position [117, 0]
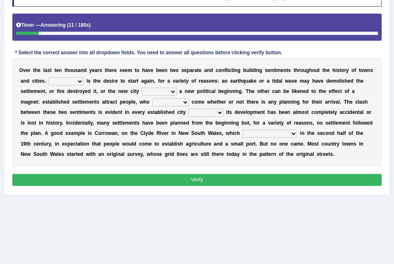
click at [49, 83] on select "One It What This" at bounding box center [66, 81] width 35 height 8
select select "This"
click at [49, 77] on select "One It What This" at bounding box center [66, 81] width 35 height 8
click at [64, 79] on select "One It What This" at bounding box center [66, 81] width 35 height 8
click at [142, 89] on select "does marks is causes" at bounding box center [159, 92] width 35 height 8
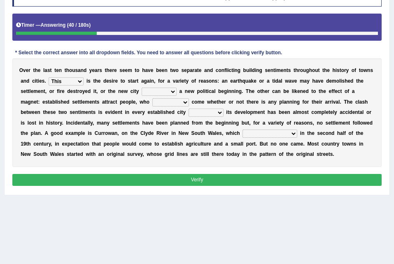
select select "causes"
click at [142, 88] on select "does marks is causes" at bounding box center [159, 92] width 35 height 8
click at [142, 90] on select "does marks is causes" at bounding box center [159, 92] width 35 height 8
click at [238, 110] on b "e" at bounding box center [239, 113] width 3 height 6
click at [152, 104] on select "tend to are used to ought to had to" at bounding box center [170, 102] width 37 height 8
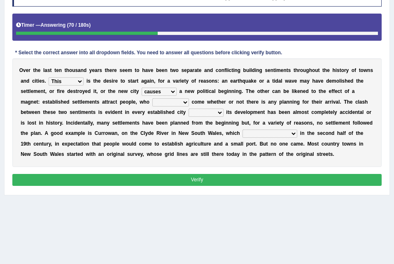
select select "had to"
click at [152, 98] on select "tend to are used to ought to had to" at bounding box center [170, 102] width 37 height 8
click at [189, 110] on select "unless whenever whereas until" at bounding box center [206, 113] width 35 height 8
select select "until"
click at [189, 109] on select "unless whenever whereas until" at bounding box center [206, 113] width 35 height 8
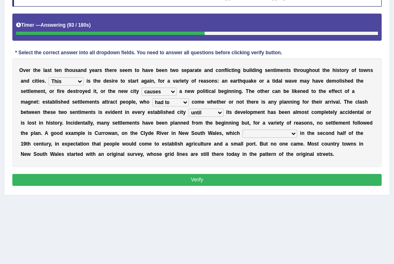
click at [243, 135] on select "has been surveyed was surveyed could be surveyed had surveyed" at bounding box center [270, 134] width 55 height 8
select select "could be surveyed"
click at [243, 130] on select "has been surveyed was surveyed could be surveyed had surveyed" at bounding box center [270, 134] width 55 height 8
click at [159, 182] on button "Verify" at bounding box center [197, 180] width 370 height 12
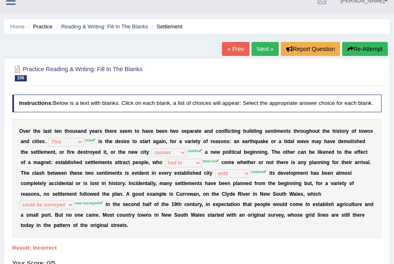
scroll to position [0, 0]
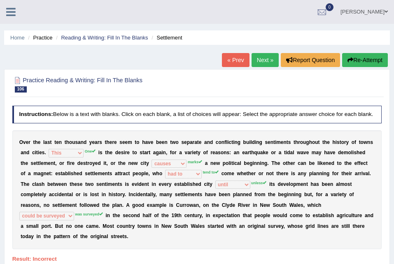
drag, startPoint x: 96, startPoint y: 198, endPoint x: 496, endPoint y: 38, distance: 431.2
click at [394, 38] on html "Toggle navigation Home Practice Questions Speaking Practice Read Aloud Repeat S…" at bounding box center [197, 132] width 394 height 264
click at [267, 60] on link "Next »" at bounding box center [265, 60] width 27 height 14
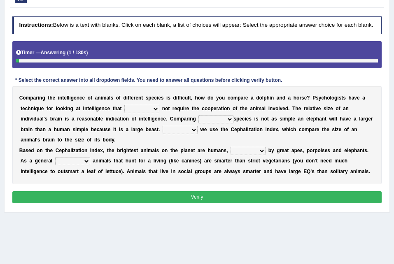
scroll to position [91, 0]
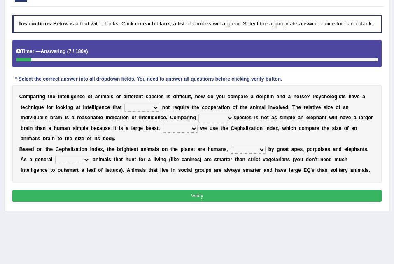
click at [124, 112] on select "can must does shall" at bounding box center [141, 108] width 35 height 8
select select "must"
click at [124, 104] on select "can must does shall" at bounding box center [141, 108] width 35 height 8
click at [199, 117] on select "Over across with in" at bounding box center [216, 118] width 35 height 8
select select "with"
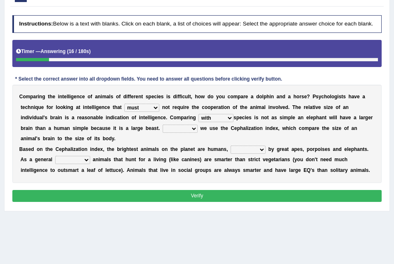
click at [199, 114] on select "Over across with in" at bounding box center [216, 118] width 35 height 8
click at [163, 127] on select "Instead Moreover However Actually" at bounding box center [180, 129] width 35 height 8
click at [163, 125] on select "Instead Moreover However Actually" at bounding box center [180, 129] width 35 height 8
click at [163, 129] on select "Instead Moreover However Actually" at bounding box center [180, 129] width 35 height 8
select select "Actually"
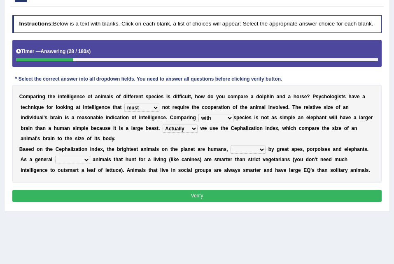
click at [163, 125] on select "Instead Moreover However Actually" at bounding box center [180, 129] width 35 height 8
click at [236, 146] on select "followed follows follow following" at bounding box center [248, 150] width 35 height 8
select select "followed"
click at [231, 146] on select "followed follows follow following" at bounding box center [248, 150] width 35 height 8
click at [204, 181] on div "Instructions: Below is a text with blanks. Click on each blank, a list of choic…" at bounding box center [196, 110] width 373 height 196
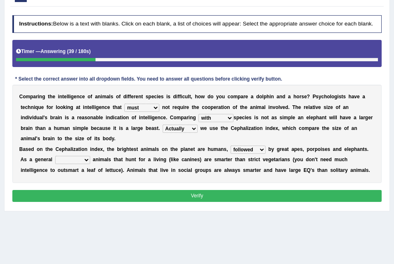
click at [204, 190] on button "Verify" at bounding box center [197, 196] width 370 height 12
click at [66, 156] on select "theory way rule model" at bounding box center [72, 160] width 35 height 8
select select "rule"
click at [55, 156] on select "theory way rule model" at bounding box center [72, 160] width 35 height 8
click at [96, 157] on b "n" at bounding box center [97, 160] width 3 height 6
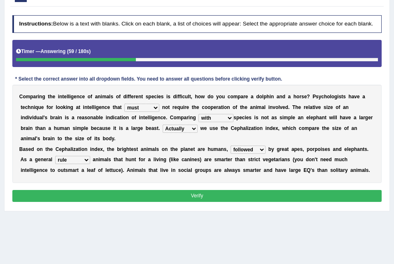
click at [65, 156] on select "theory way rule model" at bounding box center [72, 160] width 35 height 8
click at [64, 156] on select "theory way rule model" at bounding box center [72, 160] width 35 height 8
click at [63, 156] on select "theory way rule model" at bounding box center [72, 160] width 35 height 8
click at [103, 190] on button "Verify" at bounding box center [197, 196] width 370 height 12
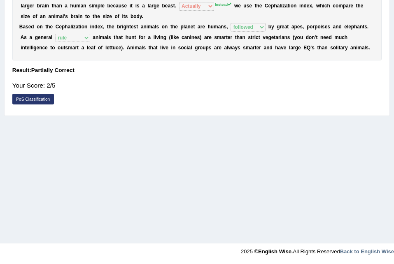
scroll to position [0, 0]
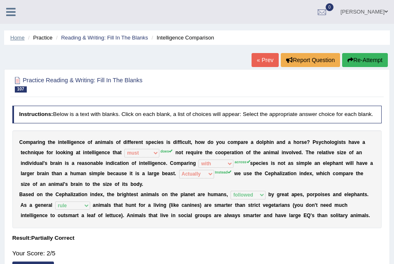
click at [16, 39] on link "Home" at bounding box center [17, 38] width 14 height 6
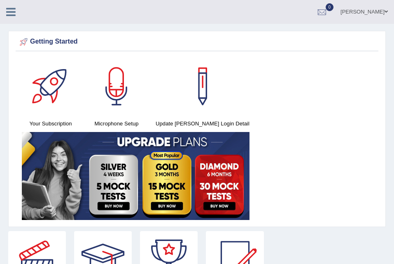
click at [12, 9] on icon at bounding box center [10, 12] width 9 height 11
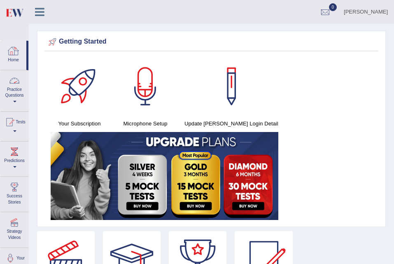
click at [14, 62] on link "Home" at bounding box center [13, 54] width 26 height 27
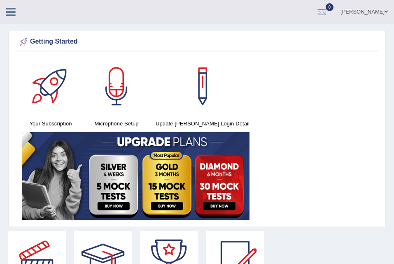
click at [10, 23] on div "[PERSON_NAME] Toggle navigation Username: seruwaia_parramatta Access Type: Onli…" at bounding box center [197, 12] width 394 height 24
click at [10, 12] on icon at bounding box center [10, 12] width 9 height 11
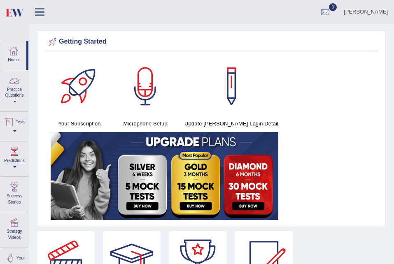
click at [13, 118] on div at bounding box center [9, 122] width 12 height 12
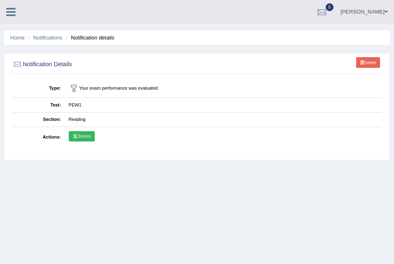
click at [6, 14] on icon at bounding box center [10, 12] width 9 height 11
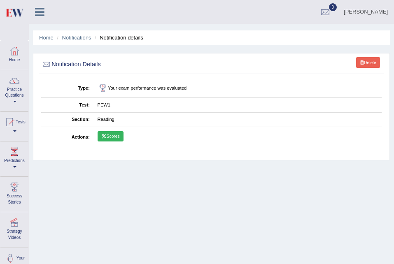
click at [172, 68] on h2 "Notification Details" at bounding box center [146, 64] width 211 height 11
click at [12, 57] on link "Home" at bounding box center [14, 54] width 28 height 27
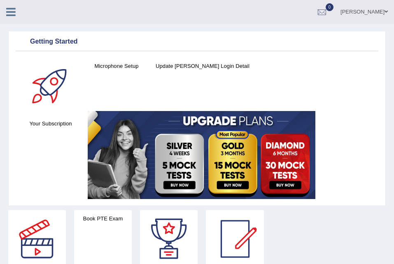
click at [6, 8] on icon at bounding box center [10, 12] width 9 height 11
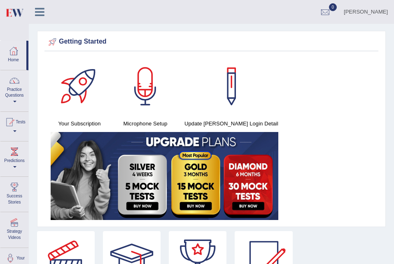
click at [6, 8] on img at bounding box center [14, 12] width 19 height 17
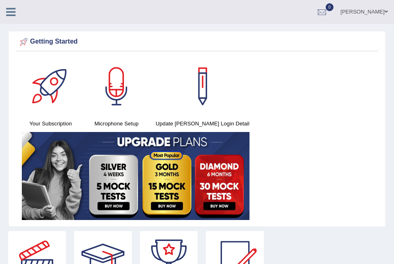
click at [9, 18] on div at bounding box center [14, 9] width 29 height 18
click at [12, 12] on icon at bounding box center [10, 12] width 9 height 11
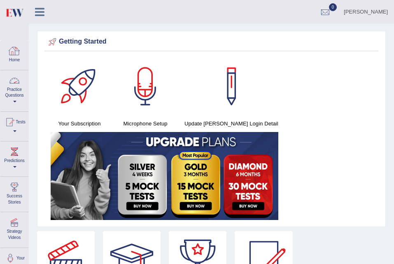
click at [18, 84] on div at bounding box center [14, 81] width 12 height 12
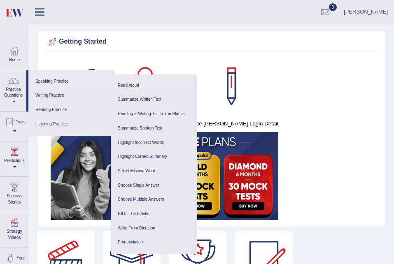
click at [141, 84] on link "Read Aloud" at bounding box center [154, 86] width 78 height 14
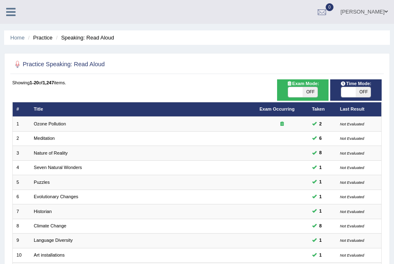
click at [8, 14] on icon at bounding box center [10, 12] width 9 height 11
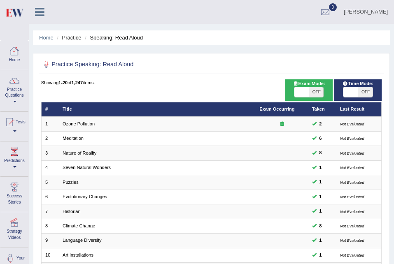
click at [14, 82] on div at bounding box center [14, 81] width 12 height 12
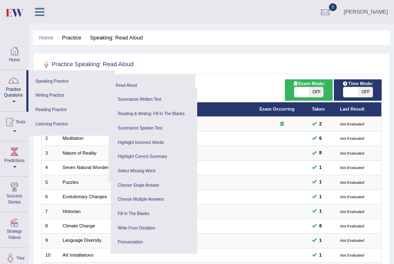
click at [75, 82] on link "Speaking Practice" at bounding box center [71, 82] width 76 height 14
click at [60, 81] on link "Speaking Practice" at bounding box center [71, 82] width 76 height 14
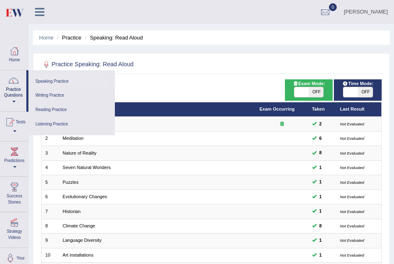
click at [60, 81] on link "Speaking Practice" at bounding box center [71, 82] width 76 height 14
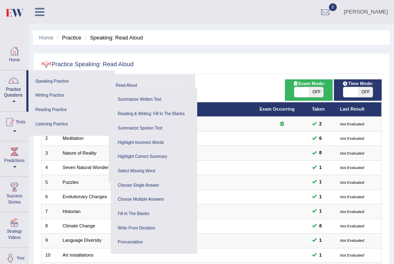
click at [49, 71] on ul "Speaking Practice Read Aloud Repeat Sentence Describe Image Re-tell Lecture Ans…" at bounding box center [71, 102] width 86 height 65
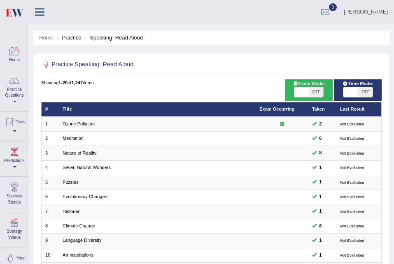
click at [14, 55] on div at bounding box center [14, 51] width 12 height 12
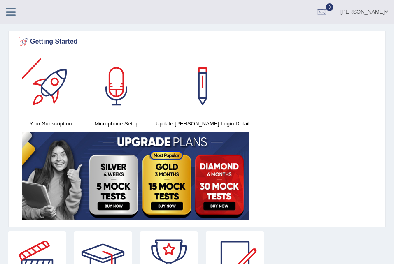
click at [10, 19] on div "[PERSON_NAME] Toggle navigation Username: seruwaia_parramatta Access Type: Onli…" at bounding box center [197, 12] width 394 height 24
click at [15, 10] on icon at bounding box center [10, 12] width 9 height 11
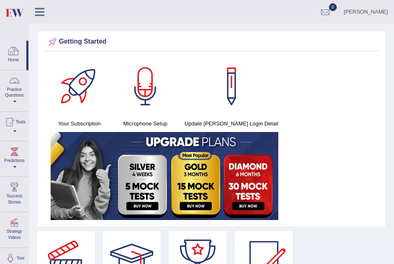
click at [16, 92] on link "Practice Questions" at bounding box center [14, 89] width 28 height 39
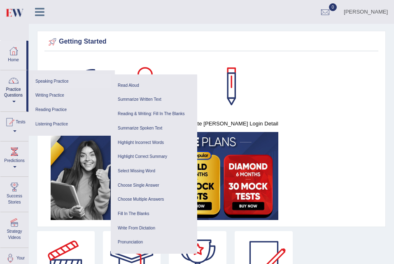
click at [54, 79] on link "Speaking Practice" at bounding box center [72, 82] width 78 height 14
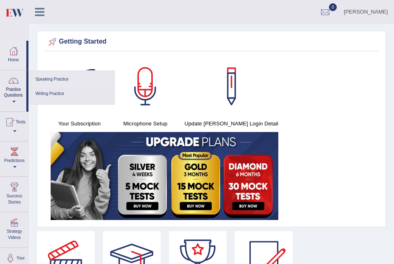
click at [54, 79] on link "Speaking Practice" at bounding box center [72, 79] width 78 height 14
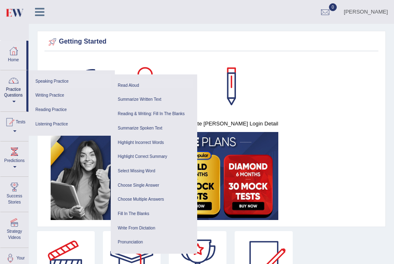
click at [134, 84] on link "Read Aloud" at bounding box center [154, 86] width 78 height 14
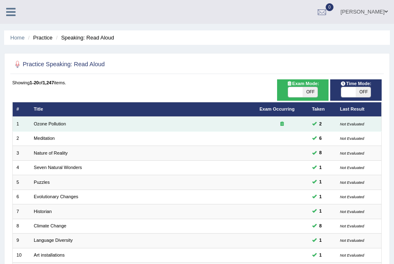
click at [333, 121] on td "2" at bounding box center [322, 124] width 28 height 14
click at [320, 120] on td "2" at bounding box center [322, 124] width 28 height 14
drag, startPoint x: 320, startPoint y: 120, endPoint x: 350, endPoint y: 124, distance: 30.3
click at [350, 124] on small "Not Evaluated" at bounding box center [352, 124] width 24 height 5
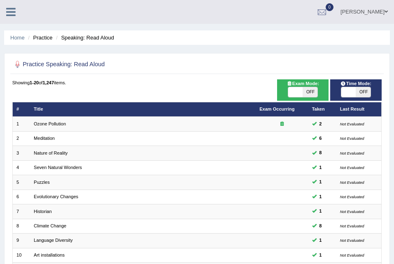
click at [314, 89] on span "OFF" at bounding box center [310, 92] width 14 height 10
checkbox input "true"
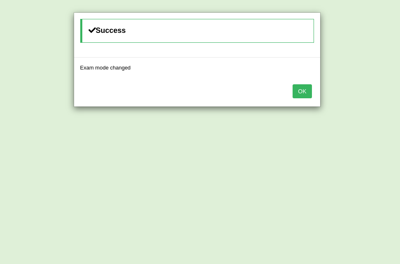
click at [362, 88] on div "Success Exam mode changed OK" at bounding box center [200, 132] width 400 height 264
click at [306, 90] on button "OK" at bounding box center [302, 91] width 19 height 14
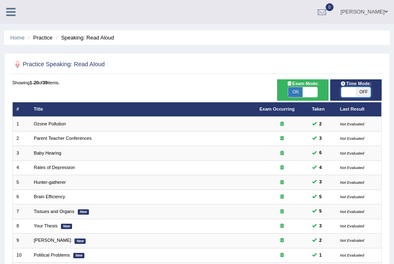
click at [355, 96] on span at bounding box center [348, 92] width 14 height 10
checkbox input "true"
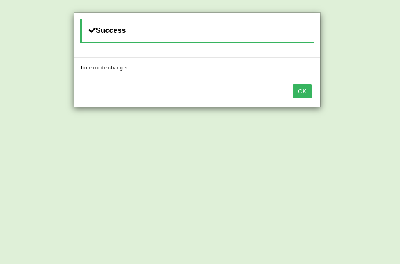
click at [304, 93] on button "OK" at bounding box center [302, 91] width 19 height 14
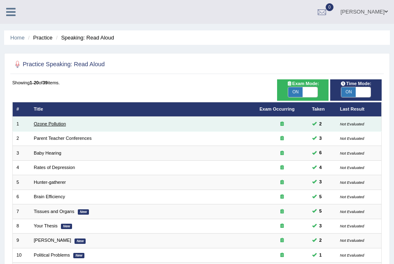
click at [44, 122] on link "Ozone Pollution" at bounding box center [50, 124] width 32 height 5
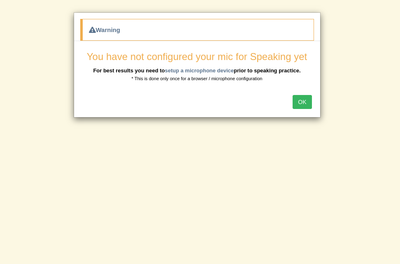
click at [304, 102] on button "OK" at bounding box center [302, 102] width 19 height 14
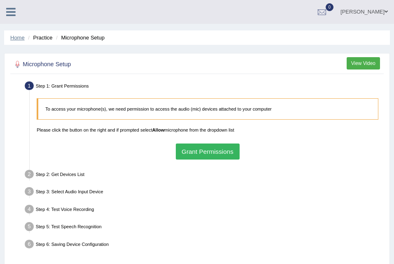
click at [16, 35] on link "Home" at bounding box center [17, 38] width 14 height 6
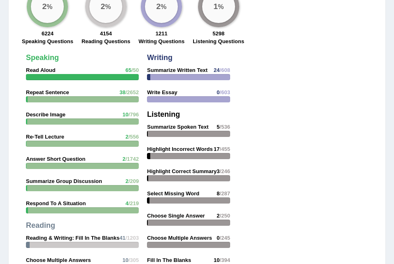
scroll to position [982, 0]
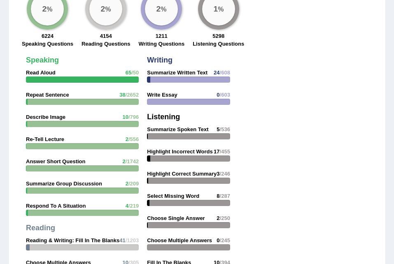
click at [53, 70] on strong "Read Aloud" at bounding box center [41, 73] width 30 height 6
click at [38, 75] on strong "Read Aloud" at bounding box center [41, 73] width 30 height 6
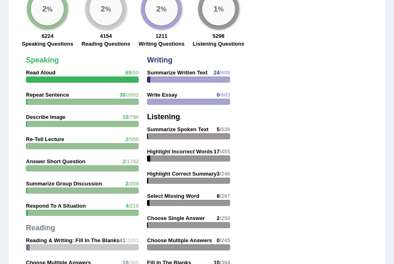
click at [40, 67] on div "Speaking Read Aloud 65 /50 Repeat Sentence 38 /2652 Describe Image 10 /796 Re-T…" at bounding box center [82, 200] width 121 height 296
drag, startPoint x: 40, startPoint y: 67, endPoint x: 40, endPoint y: 60, distance: 7.5
click at [40, 60] on div "Speaking Read Aloud 65 /50 Repeat Sentence 38 /2652 Describe Image 10 /796 Re-T…" at bounding box center [82, 200] width 121 height 296
click at [40, 60] on strong "Speaking" at bounding box center [42, 60] width 33 height 8
drag, startPoint x: 40, startPoint y: 60, endPoint x: 53, endPoint y: 15, distance: 46.7
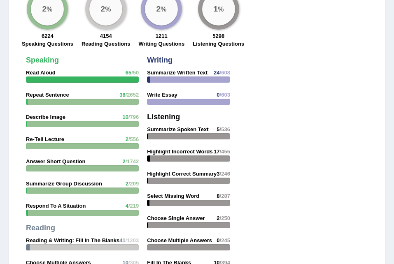
click at [53, 15] on div "Practice Question Progress 2 % 6224 Speaking Questions 2 % 4154 Reading Questio…" at bounding box center [197, 160] width 378 height 397
click at [53, 15] on div "2 %" at bounding box center [47, 9] width 33 height 33
drag, startPoint x: 53, startPoint y: 15, endPoint x: 49, endPoint y: 44, distance: 29.5
click at [49, 44] on div "2 % 6224 Speaking Questions" at bounding box center [48, 18] width 60 height 61
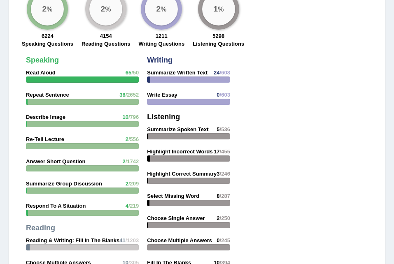
click at [49, 44] on label "Speaking Questions" at bounding box center [47, 44] width 51 height 8
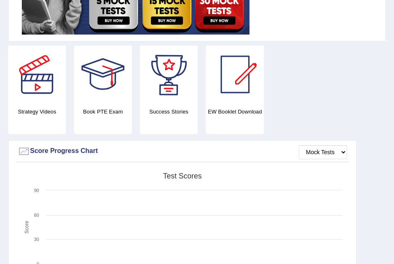
scroll to position [186, 0]
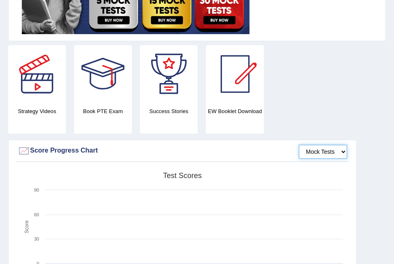
click at [324, 154] on select "Mock Tests" at bounding box center [323, 152] width 48 height 14
click at [299, 145] on select "Mock Tests" at bounding box center [323, 152] width 48 height 14
click at [153, 123] on div "Success Stories" at bounding box center [169, 89] width 58 height 89
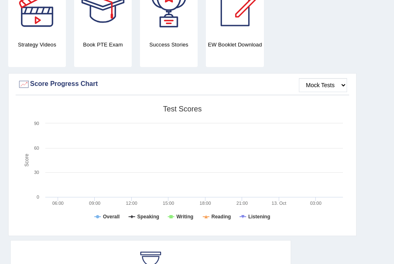
scroll to position [0, 0]
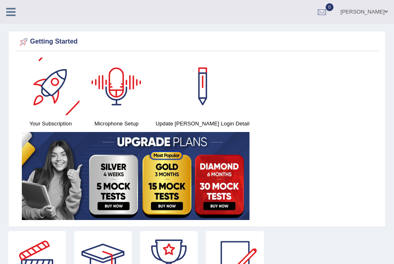
click at [7, 7] on icon at bounding box center [10, 12] width 9 height 11
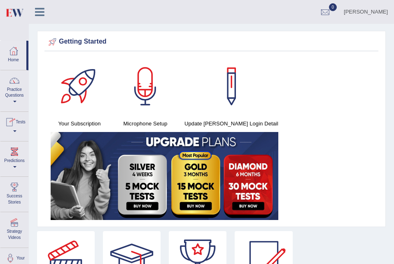
click at [16, 164] on link "Predictions" at bounding box center [14, 158] width 28 height 33
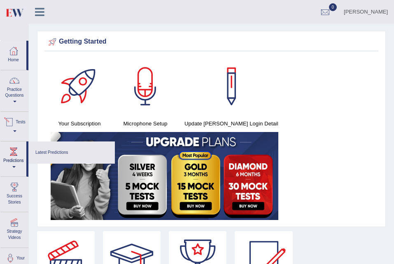
click at [15, 131] on link "Tests" at bounding box center [14, 125] width 28 height 27
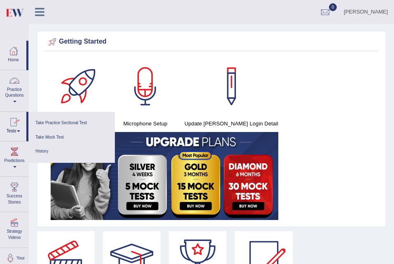
click at [20, 91] on link "Practice Questions" at bounding box center [14, 89] width 28 height 39
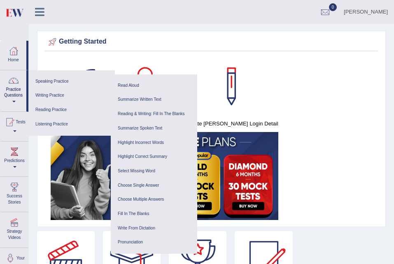
click at [143, 82] on link "Read Aloud" at bounding box center [154, 86] width 78 height 14
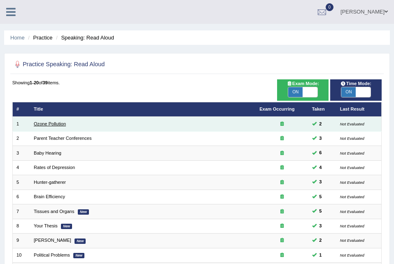
click at [57, 124] on link "Ozone Pollution" at bounding box center [50, 124] width 32 height 5
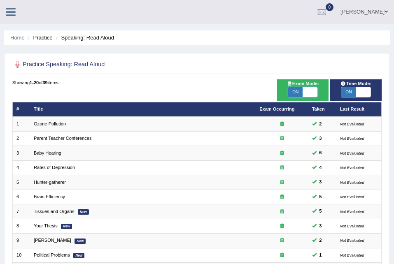
click at [311, 89] on span at bounding box center [310, 92] width 14 height 10
checkbox input "false"
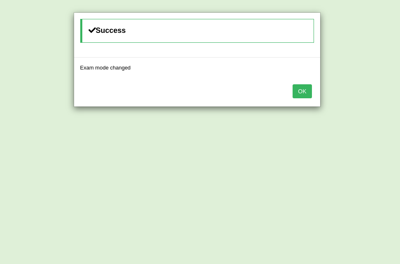
click at [302, 88] on button "OK" at bounding box center [302, 91] width 19 height 14
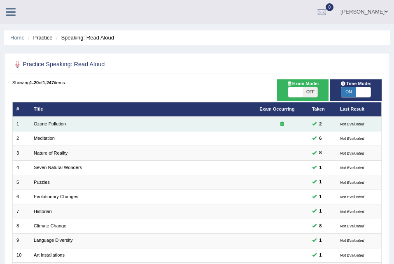
click at [153, 120] on td "Ozone Pollution" at bounding box center [143, 124] width 226 height 14
click at [110, 121] on td "Ozone Pollution" at bounding box center [143, 124] width 226 height 14
click at [56, 122] on link "Ozone Pollution" at bounding box center [50, 124] width 32 height 5
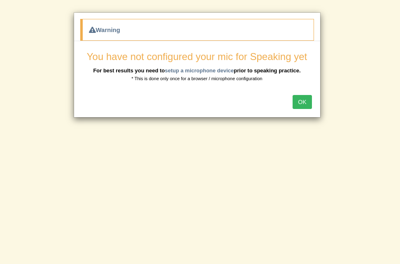
click at [151, 98] on div "OK" at bounding box center [197, 103] width 246 height 29
click at [298, 101] on button "OK" at bounding box center [302, 102] width 19 height 14
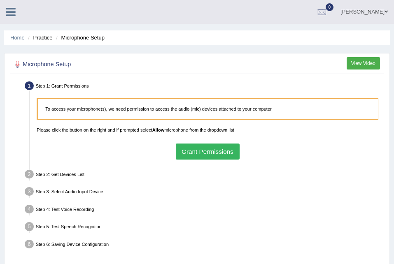
click at [190, 147] on button "Grant Permissions" at bounding box center [208, 152] width 64 height 16
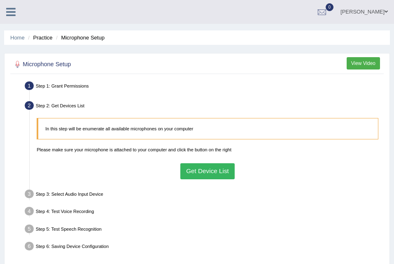
click at [194, 168] on button "Get Device List" at bounding box center [207, 172] width 55 height 16
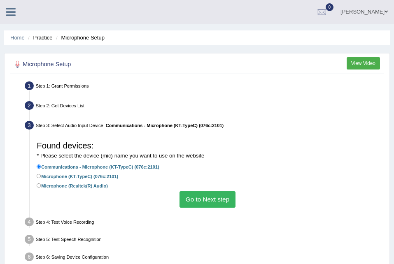
click at [203, 198] on button "Go to Next step" at bounding box center [208, 200] width 56 height 16
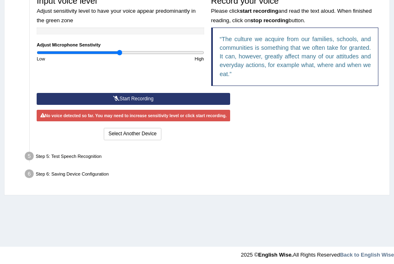
scroll to position [168, 0]
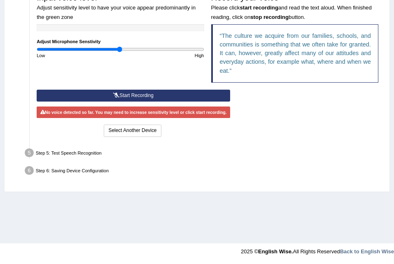
click at [121, 93] on button "Start Recording" at bounding box center [134, 96] width 194 height 12
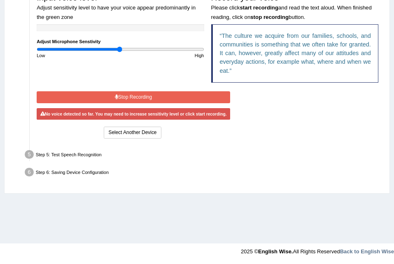
click at [121, 93] on button "Stop Recording" at bounding box center [134, 97] width 194 height 12
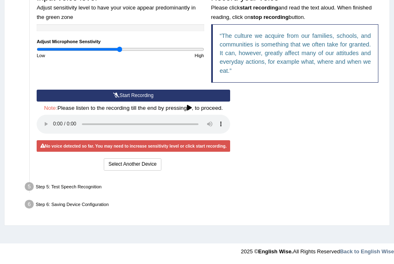
scroll to position [0, 0]
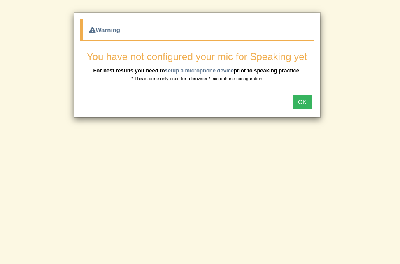
click at [304, 101] on button "OK" at bounding box center [302, 102] width 19 height 14
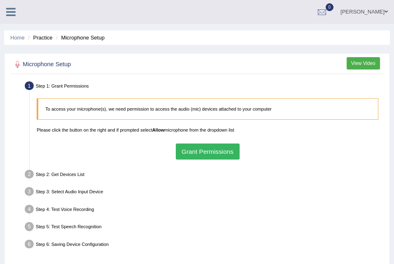
click at [12, 5] on link at bounding box center [11, 11] width 22 height 12
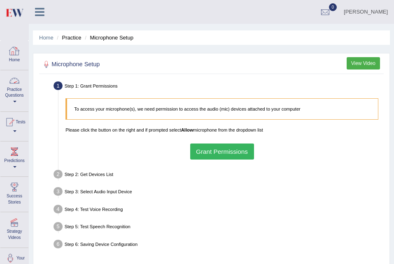
click at [19, 64] on link "Home" at bounding box center [14, 54] width 28 height 27
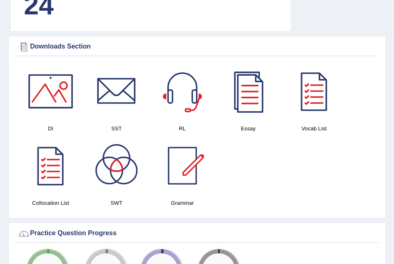
scroll to position [715, 0]
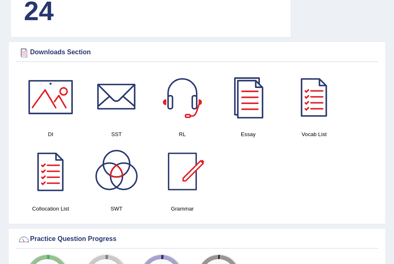
click at [192, 103] on div at bounding box center [183, 97] width 58 height 58
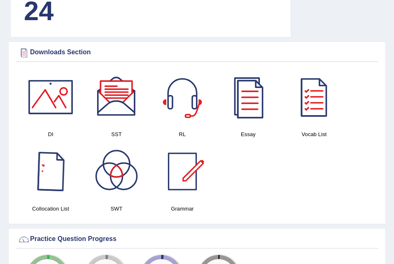
click at [55, 112] on div at bounding box center [51, 97] width 58 height 58
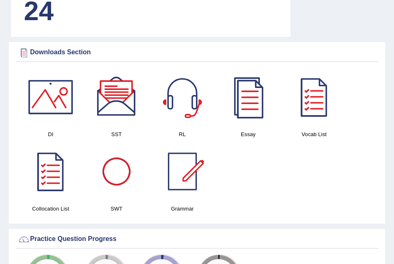
click at [122, 111] on div at bounding box center [117, 97] width 58 height 58
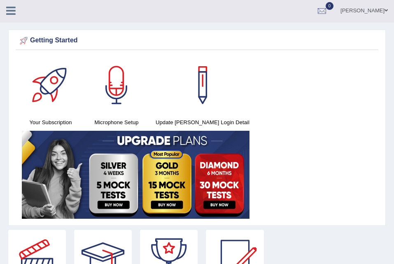
click at [12, 10] on icon at bounding box center [10, 10] width 9 height 11
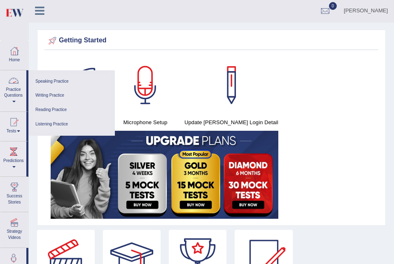
click at [16, 85] on div at bounding box center [13, 81] width 12 height 12
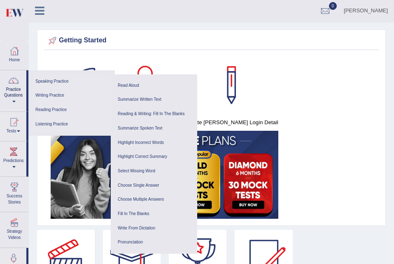
click at [223, 53] on div "Getting Started Your Subscription Microphone Setup Update [PERSON_NAME] Login D…" at bounding box center [211, 128] width 349 height 196
click at [231, 84] on div at bounding box center [232, 85] width 58 height 58
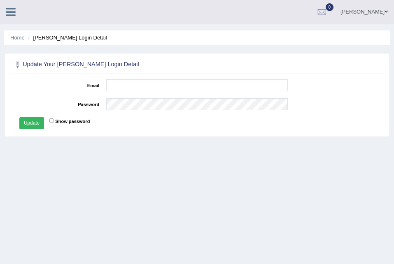
click at [12, 11] on icon at bounding box center [10, 12] width 9 height 11
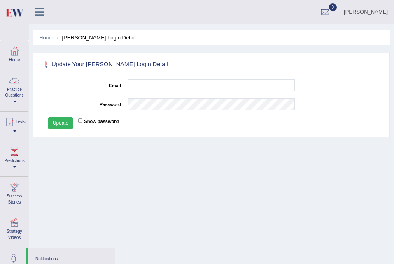
click at [19, 63] on link "Home" at bounding box center [14, 54] width 28 height 27
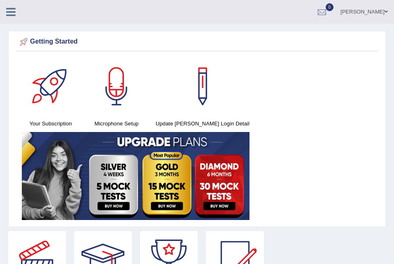
click at [13, 14] on icon at bounding box center [10, 12] width 9 height 11
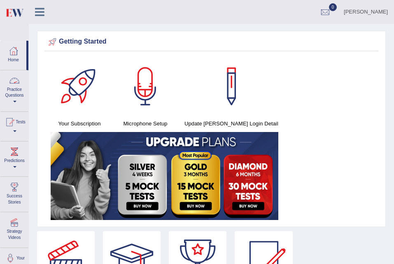
click at [17, 87] on link "Practice Questions" at bounding box center [14, 89] width 28 height 39
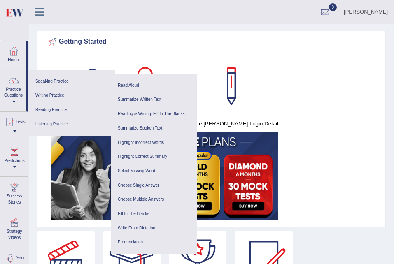
click at [63, 58] on div at bounding box center [80, 87] width 58 height 58
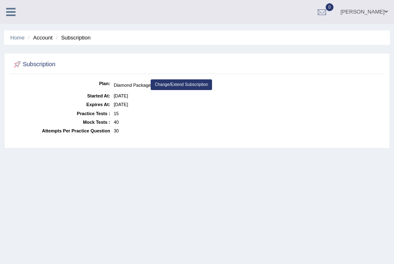
click at [6, 11] on icon at bounding box center [10, 12] width 9 height 11
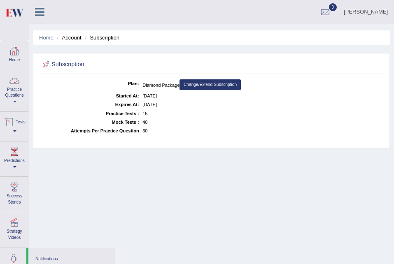
click at [11, 140] on li "Tests Take Practice Sectional Test Take Mock Test History" at bounding box center [14, 127] width 28 height 30
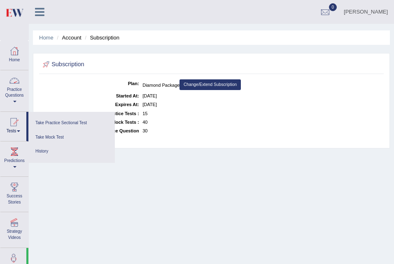
click at [7, 78] on link "Practice Questions" at bounding box center [14, 89] width 28 height 39
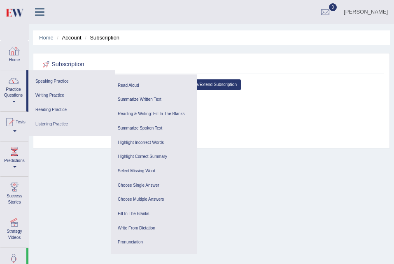
click at [12, 59] on link "Home" at bounding box center [14, 54] width 28 height 27
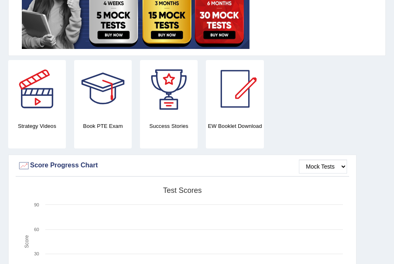
scroll to position [172, 0]
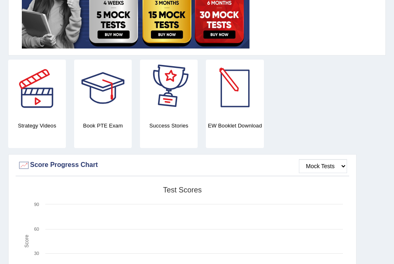
click at [239, 117] on div at bounding box center [235, 89] width 58 height 58
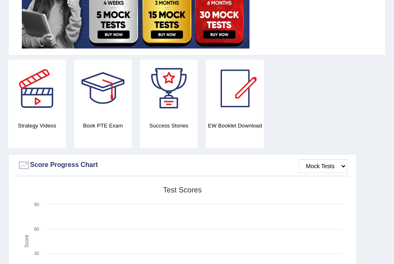
click at [231, 102] on div at bounding box center [235, 89] width 58 height 58
click at [231, 129] on h4 "EW Booklet Download" at bounding box center [235, 126] width 58 height 9
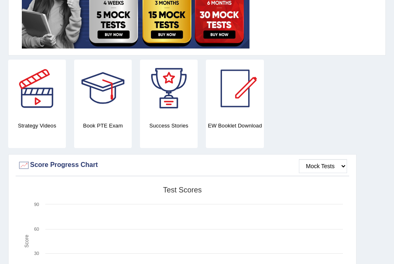
click at [231, 129] on h4 "EW Booklet Download" at bounding box center [235, 126] width 58 height 9
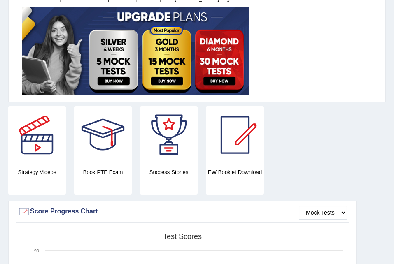
scroll to position [127, 0]
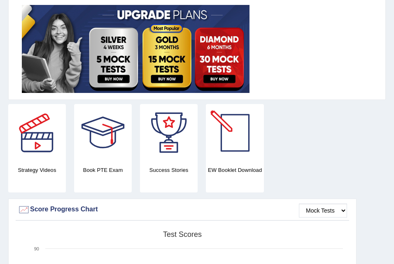
click at [233, 141] on div at bounding box center [235, 133] width 58 height 58
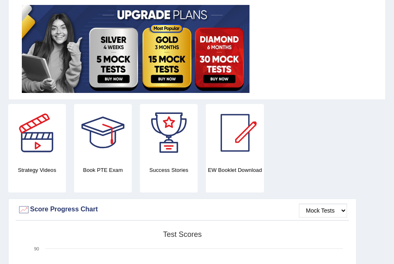
click at [233, 141] on div at bounding box center [235, 133] width 58 height 58
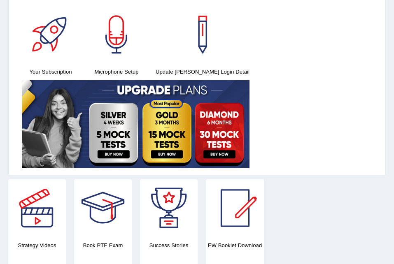
scroll to position [0, 0]
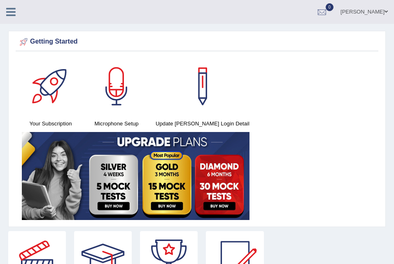
click at [33, 126] on h4 "Your Subscription" at bounding box center [51, 123] width 58 height 9
click at [49, 110] on div at bounding box center [51, 87] width 58 height 58
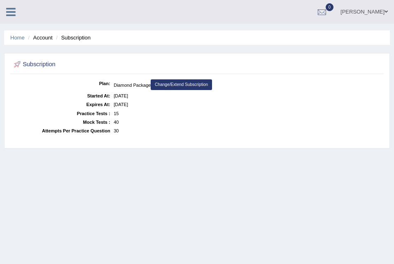
drag, startPoint x: 0, startPoint y: 0, endPoint x: 107, endPoint y: 170, distance: 200.4
click at [107, 170] on div "Home Account Subscription Subscription Plan: Diamond Package Change/Extend Subs…" at bounding box center [197, 206] width 394 height 412
click at [183, 85] on link "Change/Extend Subscription" at bounding box center [181, 84] width 61 height 11
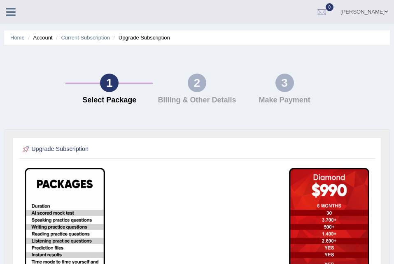
click at [189, 87] on div "2" at bounding box center [197, 83] width 19 height 19
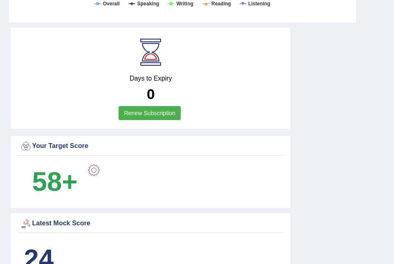
scroll to position [467, 0]
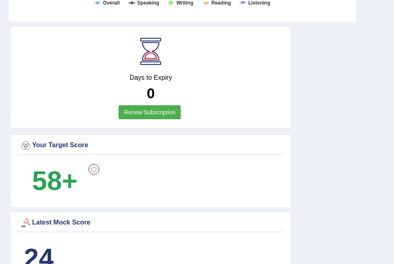
click at [91, 169] on div at bounding box center [94, 169] width 16 height 16
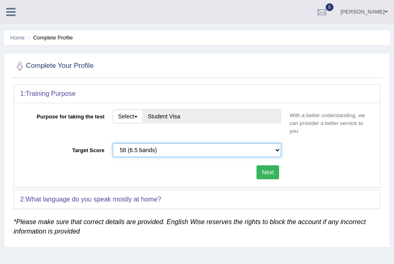
click at [192, 151] on select "Please select the correct value 50 (6 bands) 58 (6.5 bands) 65 (7 bands) 79 (8 …" at bounding box center [197, 150] width 169 height 14
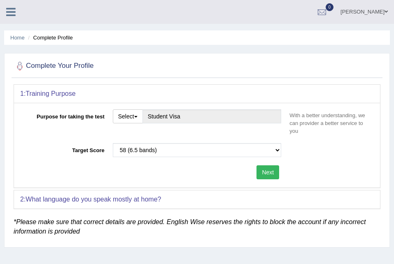
click at [91, 170] on div "Next" at bounding box center [152, 174] width 265 height 16
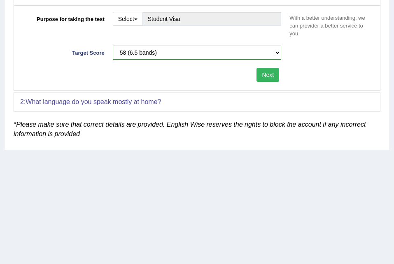
scroll to position [98, 0]
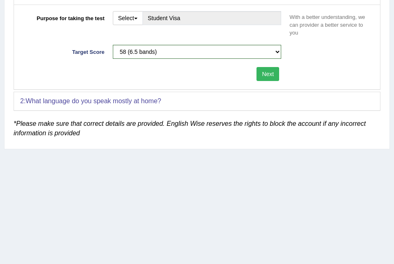
click at [96, 98] on b "What language do you speak mostly at home?" at bounding box center [94, 101] width 136 height 7
click at [100, 101] on b "What language do you speak mostly at home?" at bounding box center [94, 101] width 136 height 7
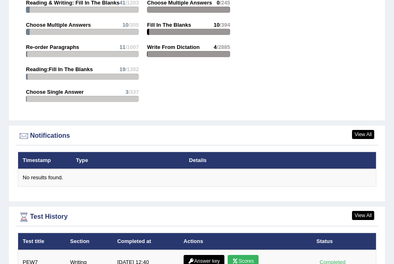
scroll to position [1219, 0]
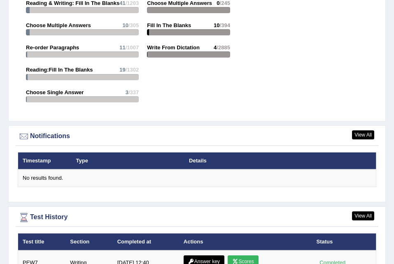
click at [72, 93] on strong "Choose Single Answer" at bounding box center [55, 92] width 58 height 6
click at [367, 133] on link "View All" at bounding box center [363, 135] width 22 height 9
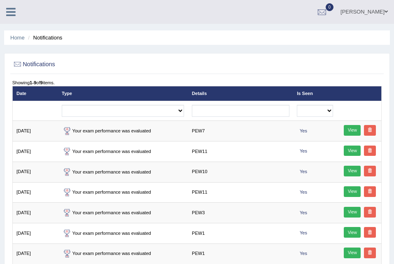
click at [13, 8] on icon at bounding box center [10, 12] width 9 height 11
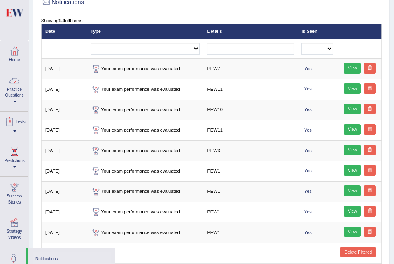
scroll to position [168, 0]
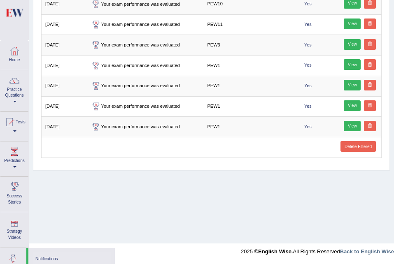
click at [10, 240] on link "Strategy Videos" at bounding box center [14, 229] width 28 height 33
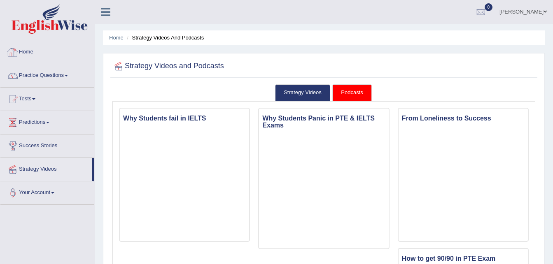
click at [29, 48] on link "Home" at bounding box center [47, 51] width 94 height 21
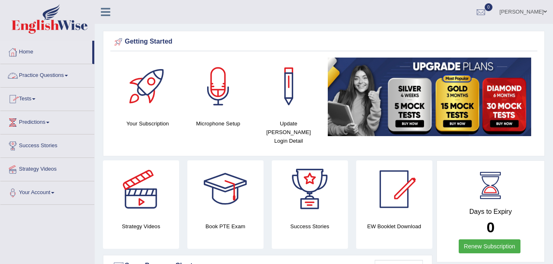
click at [56, 77] on link "Practice Questions" at bounding box center [47, 74] width 94 height 21
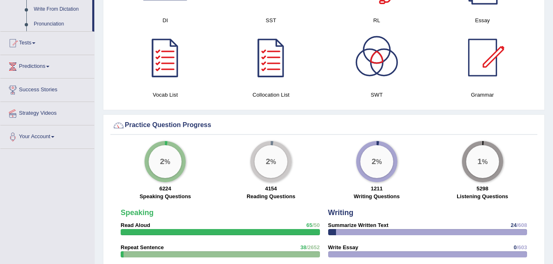
scroll to position [496, 0]
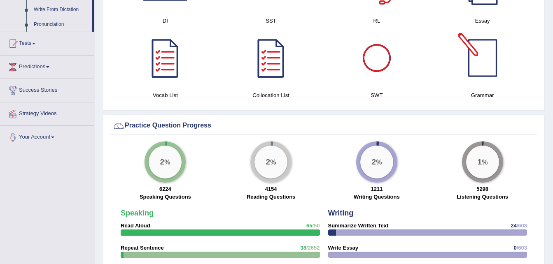
click at [491, 51] on div at bounding box center [483, 58] width 58 height 58
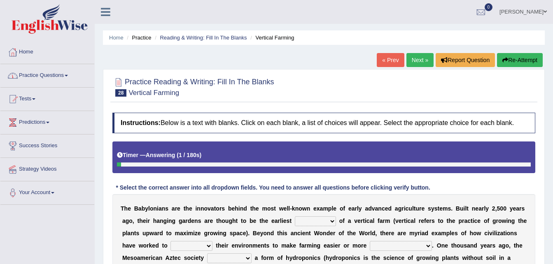
click at [34, 58] on link "Home" at bounding box center [47, 51] width 94 height 21
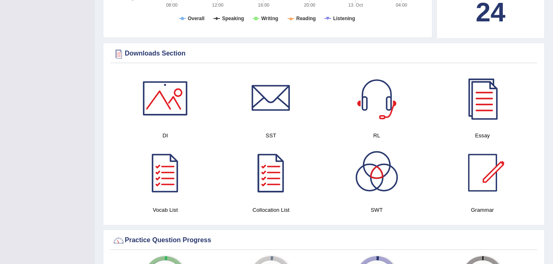
scroll to position [380, 0]
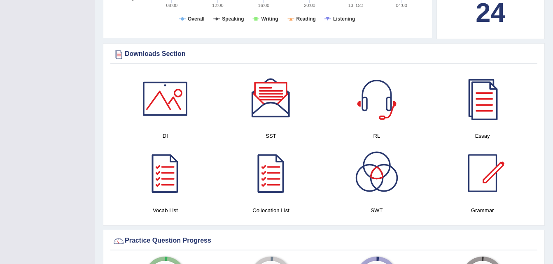
click at [278, 170] on div at bounding box center [271, 174] width 58 height 58
click at [485, 87] on div at bounding box center [483, 99] width 58 height 58
click at [163, 86] on div at bounding box center [165, 99] width 58 height 58
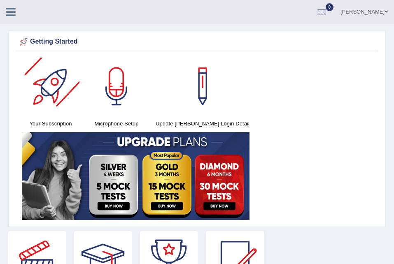
drag, startPoint x: 0, startPoint y: 0, endPoint x: 2, endPoint y: 5, distance: 5.6
click at [2, 5] on link at bounding box center [11, 11] width 22 height 12
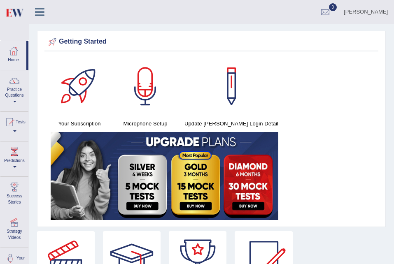
click at [8, 9] on img at bounding box center [14, 12] width 19 height 17
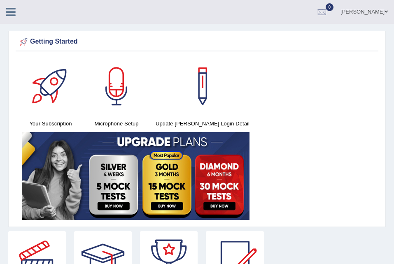
click at [13, 12] on icon at bounding box center [10, 12] width 9 height 11
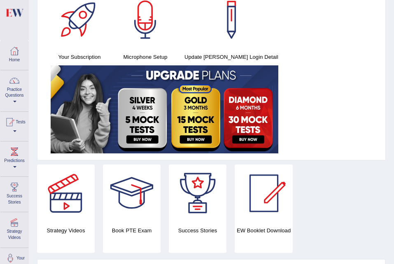
scroll to position [72, 0]
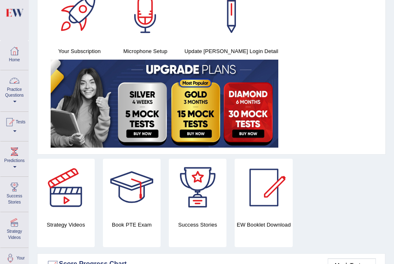
click at [10, 99] on link "Practice Questions" at bounding box center [14, 89] width 28 height 39
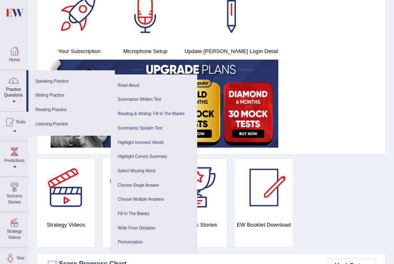
click at [150, 184] on link "Choose Single Answer" at bounding box center [154, 186] width 78 height 14
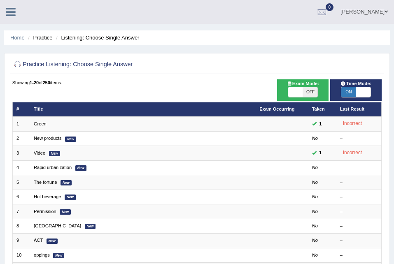
click at [312, 88] on span "OFF" at bounding box center [310, 92] width 14 height 10
checkbox input "true"
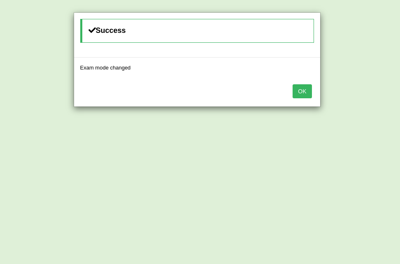
click at [312, 89] on button "OK" at bounding box center [302, 91] width 19 height 14
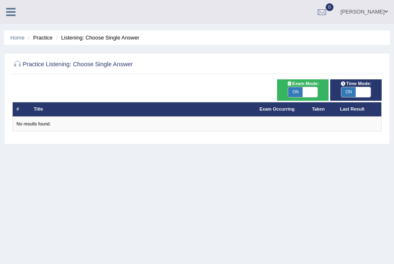
click at [320, 107] on th "Taken" at bounding box center [322, 109] width 28 height 14
click at [315, 96] on span at bounding box center [310, 92] width 14 height 10
checkbox input "false"
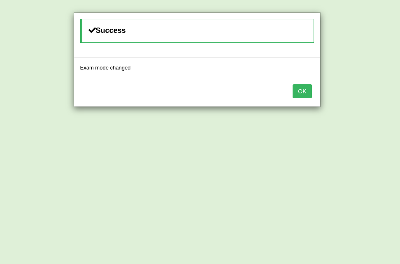
click at [309, 90] on button "OK" at bounding box center [302, 91] width 19 height 14
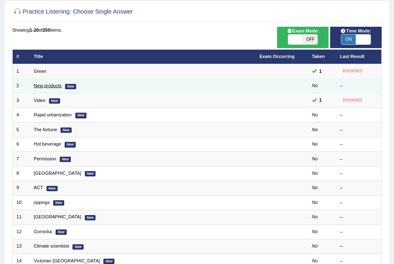
click at [43, 88] on link "New products" at bounding box center [48, 85] width 28 height 5
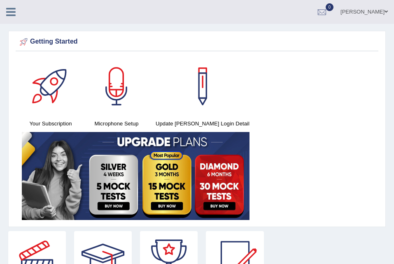
click at [11, 10] on icon at bounding box center [10, 12] width 9 height 11
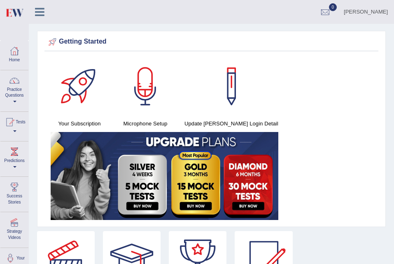
click at [9, 12] on img at bounding box center [14, 12] width 19 height 17
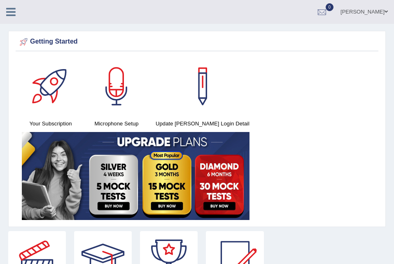
click at [11, 12] on icon at bounding box center [10, 12] width 9 height 11
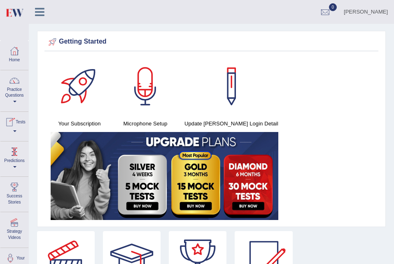
click at [16, 131] on span at bounding box center [14, 132] width 3 height 2
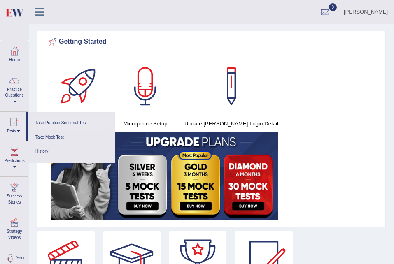
click at [72, 124] on link "Take Practice Sectional Test" at bounding box center [72, 123] width 78 height 14
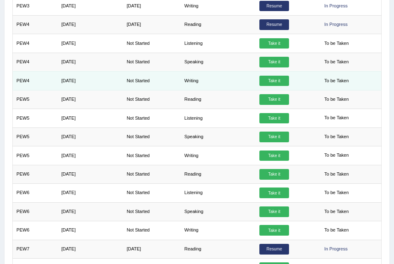
click at [278, 79] on link "Take it" at bounding box center [274, 81] width 30 height 11
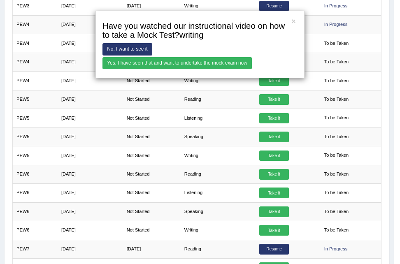
click at [234, 62] on link "Yes, I have seen that and want to undertake the mock exam now" at bounding box center [178, 63] width 150 height 12
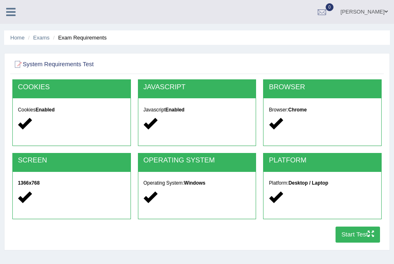
click at [355, 231] on button "Start Test" at bounding box center [358, 235] width 45 height 16
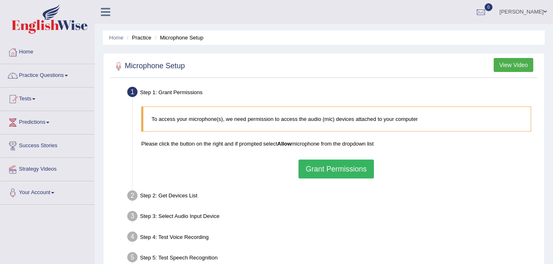
drag, startPoint x: 0, startPoint y: 0, endPoint x: 24, endPoint y: 54, distance: 59.4
click at [24, 54] on link "Home" at bounding box center [47, 51] width 94 height 21
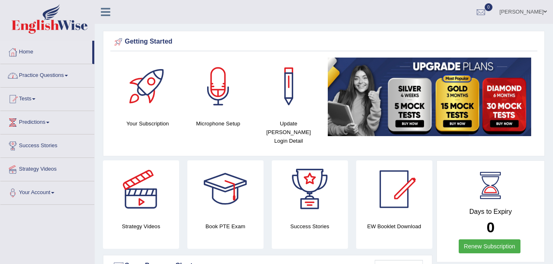
click at [59, 72] on link "Practice Questions" at bounding box center [47, 74] width 94 height 21
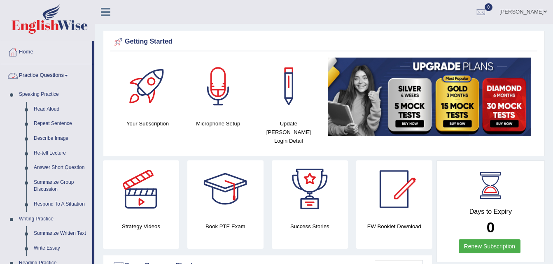
click at [57, 68] on link "Practice Questions" at bounding box center [46, 74] width 92 height 21
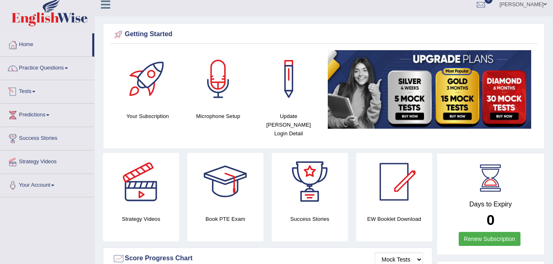
scroll to position [8, 0]
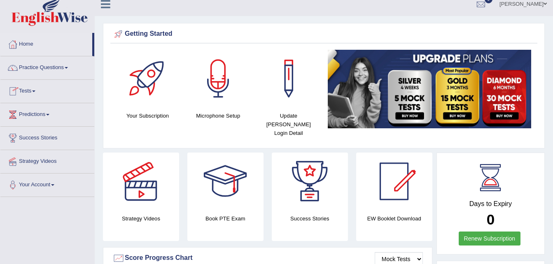
click at [36, 95] on link "Tests" at bounding box center [47, 90] width 94 height 21
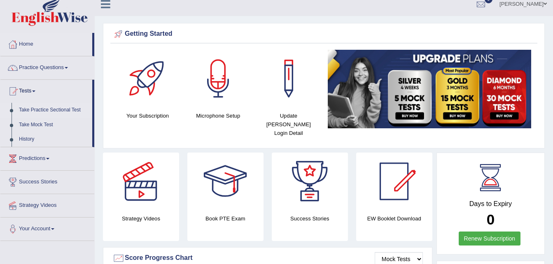
click at [56, 112] on link "Take Practice Sectional Test" at bounding box center [53, 110] width 77 height 15
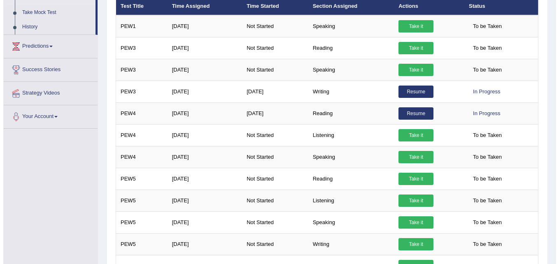
scroll to position [121, 0]
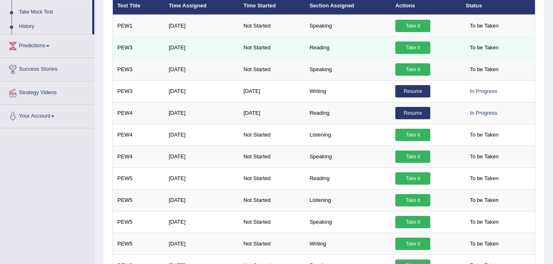
click at [414, 48] on link "Take it" at bounding box center [412, 48] width 35 height 12
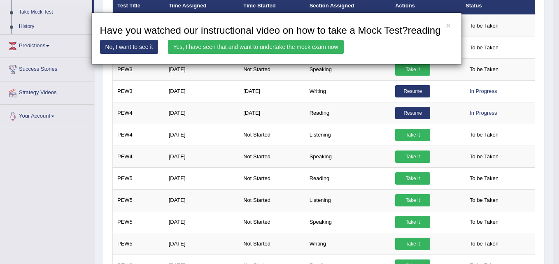
click at [296, 49] on link "Yes, I have seen that and want to undertake the mock exam now" at bounding box center [256, 47] width 176 height 14
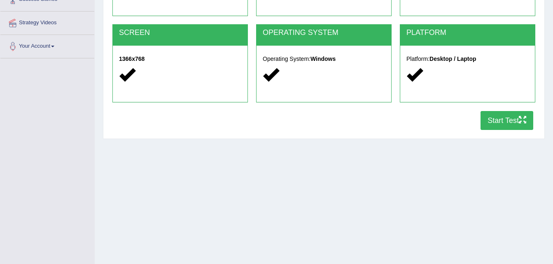
scroll to position [168, 0]
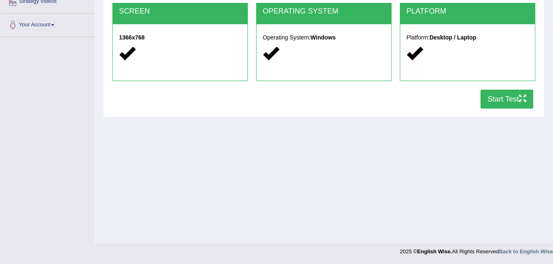
click at [499, 99] on button "Start Test" at bounding box center [507, 99] width 53 height 19
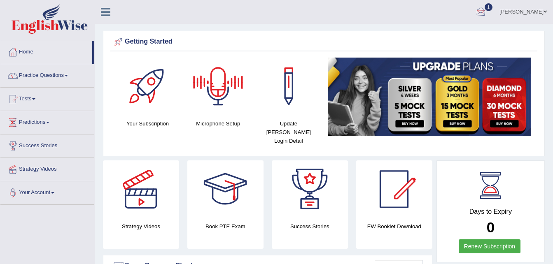
click at [476, 14] on div at bounding box center [481, 12] width 12 height 12
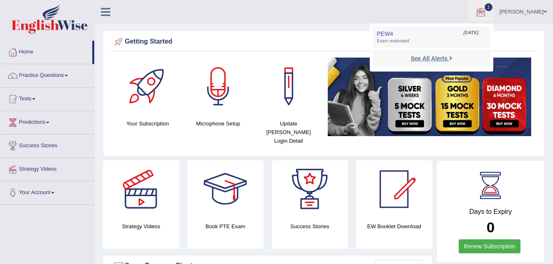
click at [419, 57] on strong "See All Alerts" at bounding box center [429, 58] width 37 height 7
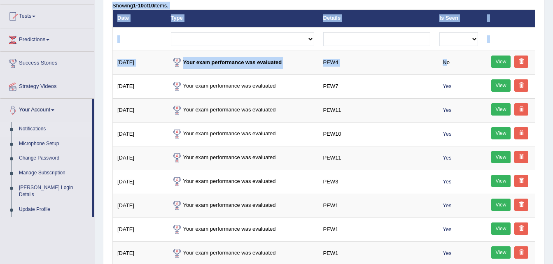
scroll to position [174, 0]
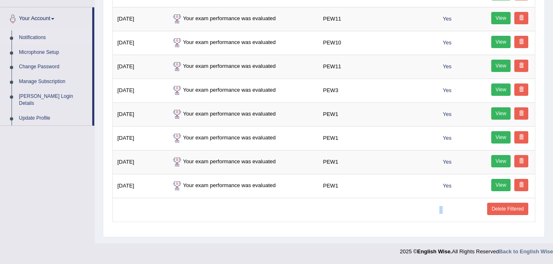
drag, startPoint x: 446, startPoint y: 150, endPoint x: 401, endPoint y: 208, distance: 72.8
click at [401, 208] on table "Date Type Details Is Seen Exam evaluated Question report replied Practice quest…" at bounding box center [323, 70] width 423 height 304
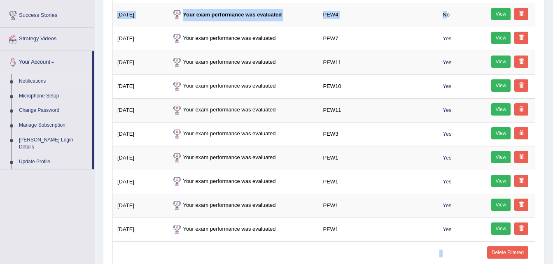
scroll to position [0, 0]
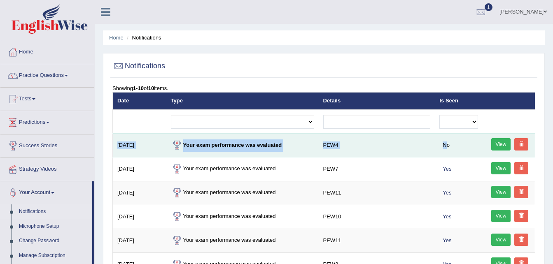
click at [502, 143] on link "View" at bounding box center [501, 144] width 20 height 12
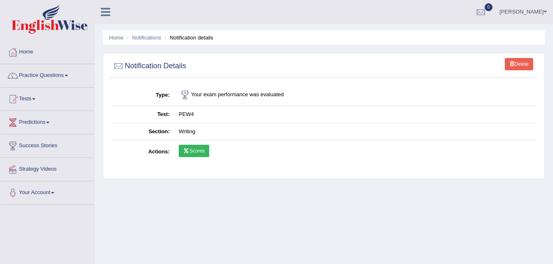
click at [198, 147] on link "Scores" at bounding box center [194, 151] width 30 height 12
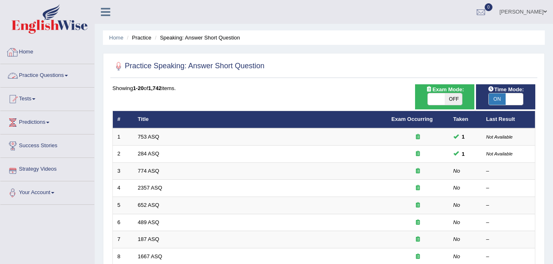
click at [27, 49] on link "Home" at bounding box center [47, 51] width 94 height 21
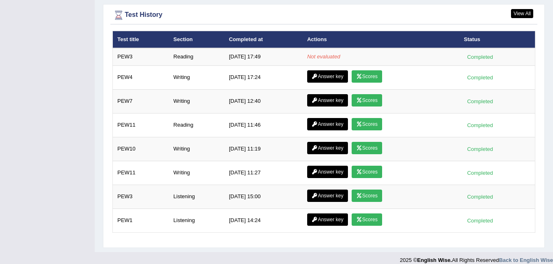
scroll to position [1080, 0]
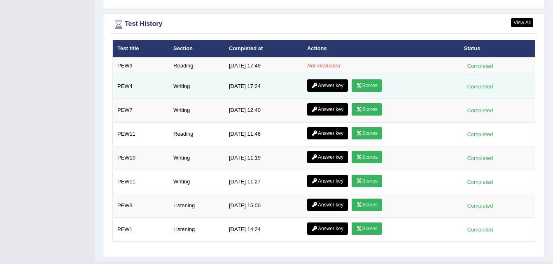
drag, startPoint x: 304, startPoint y: 72, endPoint x: 326, endPoint y: 77, distance: 23.2
click at [326, 77] on tr "PEW4 Writing 10/13/25 17:24 Answer key Scores Completed" at bounding box center [324, 87] width 423 height 24
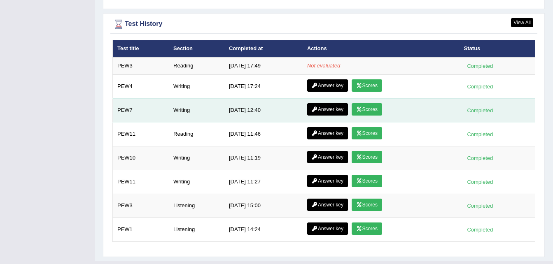
click at [365, 103] on link "Scores" at bounding box center [367, 109] width 30 height 12
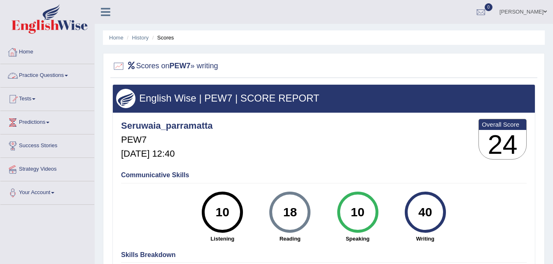
click at [34, 71] on link "Practice Questions" at bounding box center [47, 74] width 94 height 21
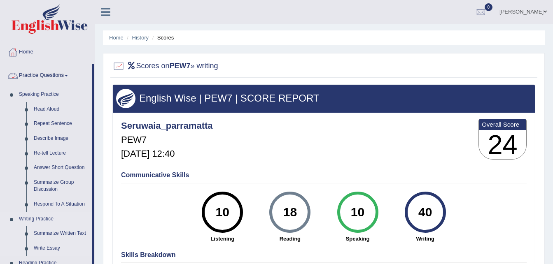
click at [42, 82] on link "Practice Questions" at bounding box center [46, 74] width 92 height 21
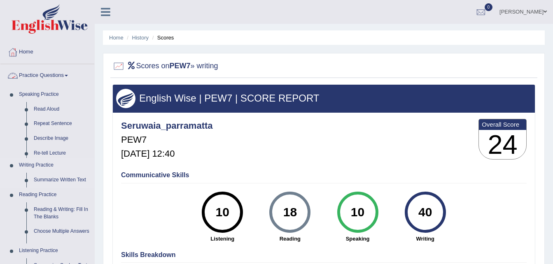
click at [42, 82] on link "Practice Questions" at bounding box center [47, 74] width 94 height 21
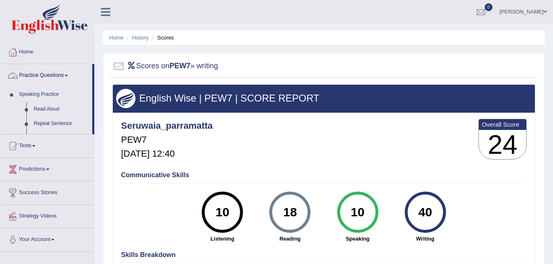
click at [42, 82] on link "Practice Questions" at bounding box center [46, 74] width 92 height 21
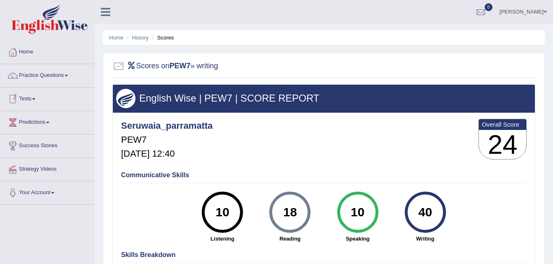
click at [30, 103] on link "Tests" at bounding box center [47, 98] width 94 height 21
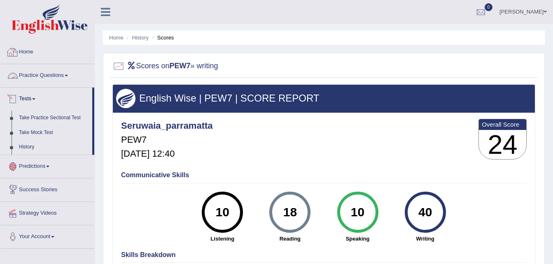
click at [26, 54] on link "Home" at bounding box center [47, 51] width 94 height 21
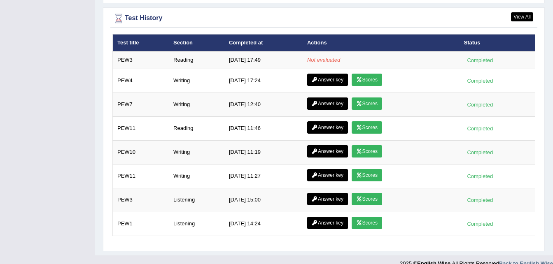
scroll to position [1086, 0]
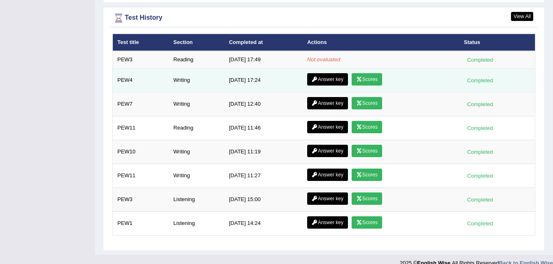
click at [369, 68] on td "Answer key Scores" at bounding box center [381, 80] width 157 height 24
click at [327, 73] on link "Answer key" at bounding box center [327, 79] width 41 height 12
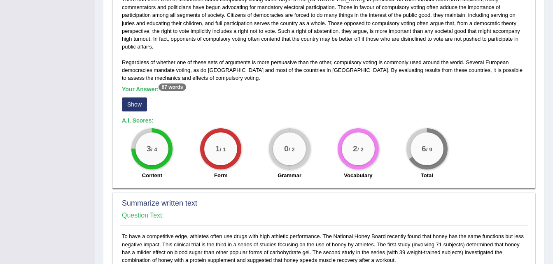
scroll to position [229, 0]
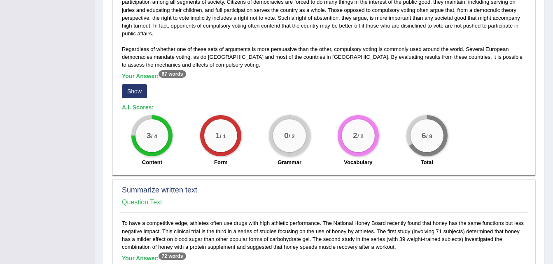
click at [139, 85] on button "Show" at bounding box center [134, 91] width 25 height 14
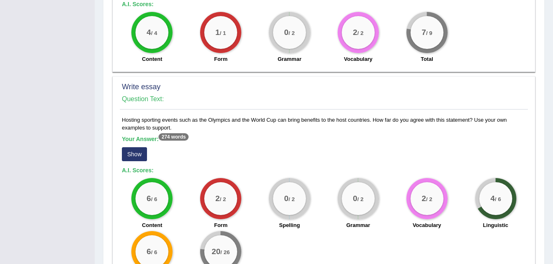
scroll to position [579, 0]
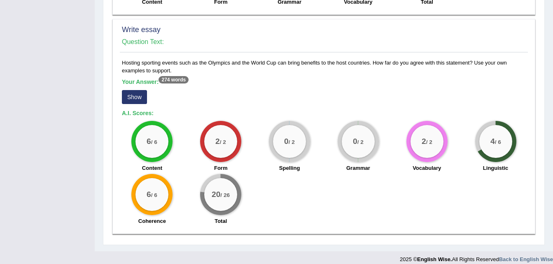
click at [130, 93] on button "Show" at bounding box center [134, 97] width 25 height 14
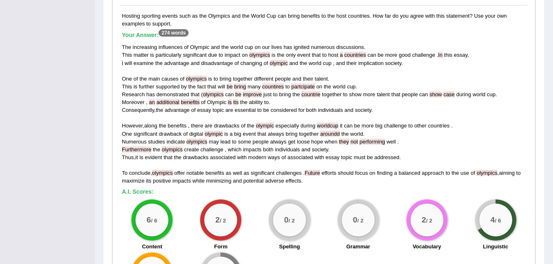
scroll to position [625, 0]
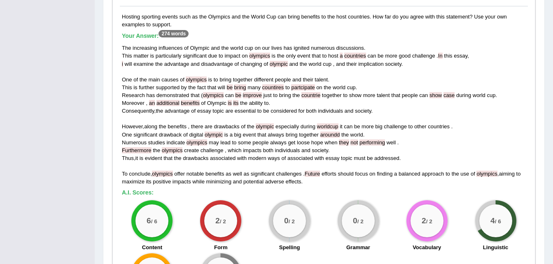
click at [279, 124] on span "especially" at bounding box center [287, 127] width 23 height 6
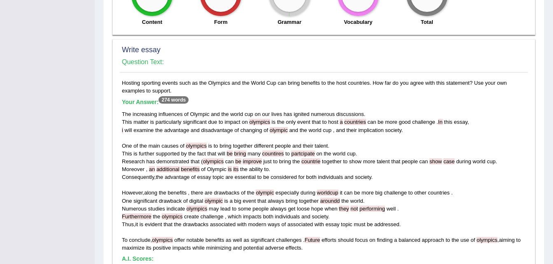
scroll to position [558, 0]
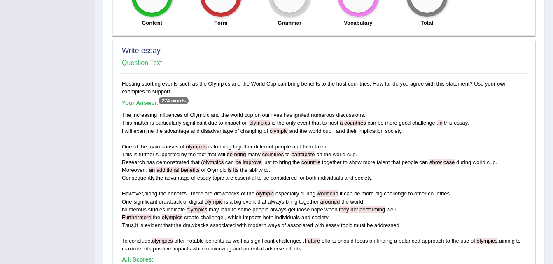
click at [307, 175] on span "both" at bounding box center [311, 178] width 10 height 6
click at [150, 207] on span "studies" at bounding box center [156, 210] width 17 height 6
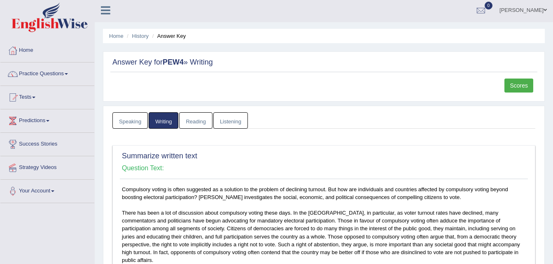
scroll to position [0, 0]
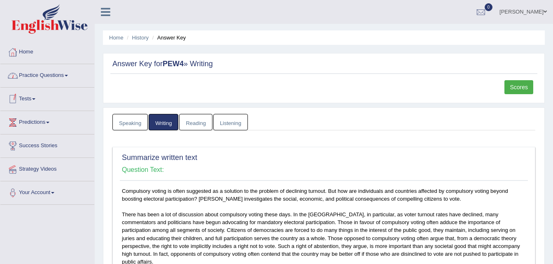
click at [56, 79] on link "Practice Questions" at bounding box center [47, 74] width 94 height 21
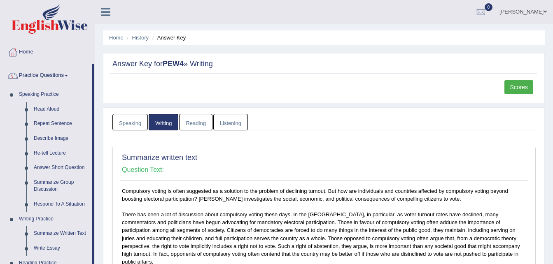
click at [28, 49] on link "Home" at bounding box center [47, 51] width 94 height 21
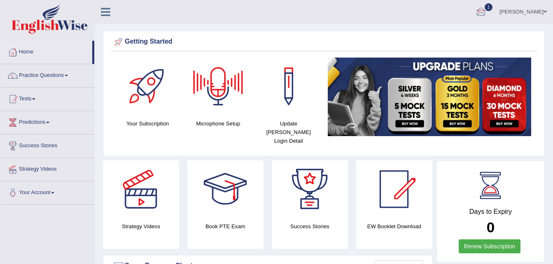
click at [479, 10] on div at bounding box center [481, 12] width 12 height 12
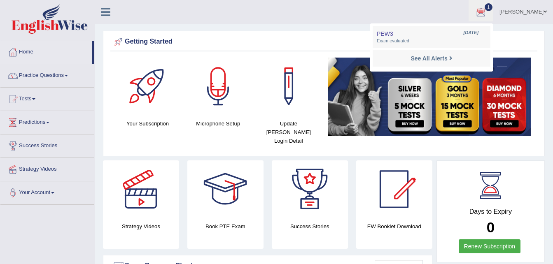
click at [412, 55] on strong "See All Alerts" at bounding box center [429, 58] width 37 height 7
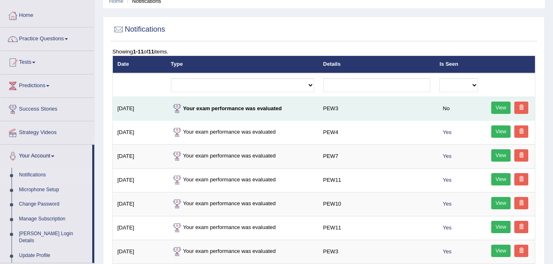
scroll to position [39, 0]
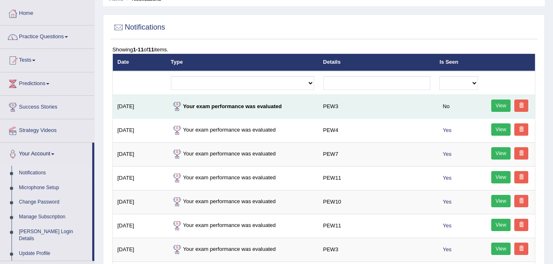
click at [499, 106] on link "View" at bounding box center [501, 106] width 20 height 12
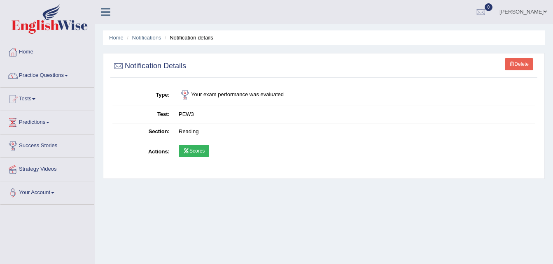
click at [197, 149] on link "Scores" at bounding box center [194, 151] width 30 height 12
click at [27, 52] on link "Home" at bounding box center [47, 51] width 94 height 21
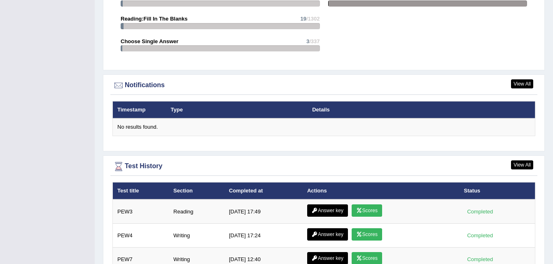
scroll to position [919, 0]
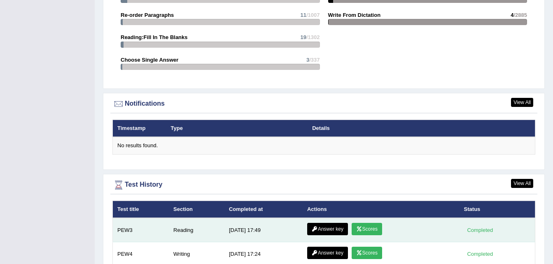
click at [327, 223] on link "Answer key" at bounding box center [327, 229] width 41 height 12
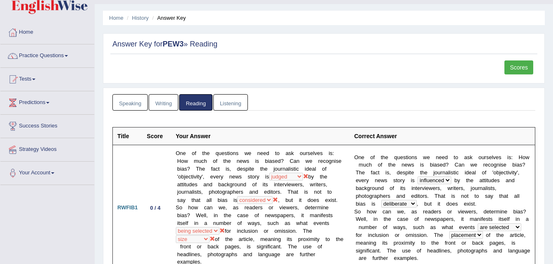
scroll to position [2, 0]
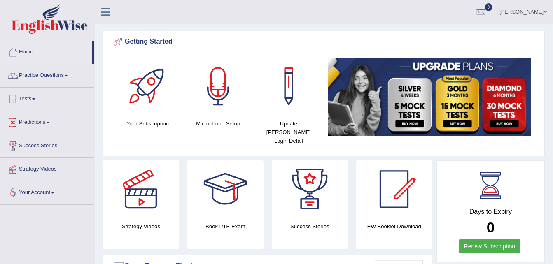
click at [323, 187] on div at bounding box center [310, 190] width 58 height 58
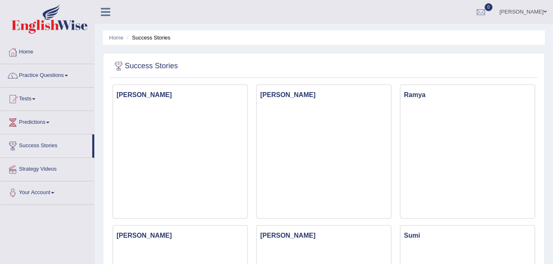
click at [104, 10] on icon at bounding box center [105, 12] width 9 height 11
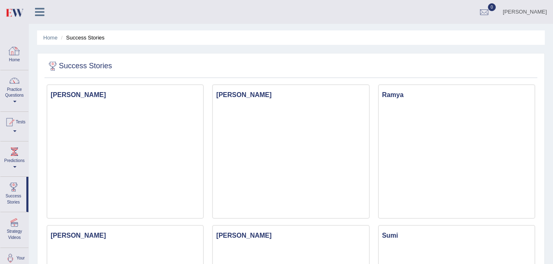
click at [24, 55] on link "Home" at bounding box center [14, 54] width 28 height 27
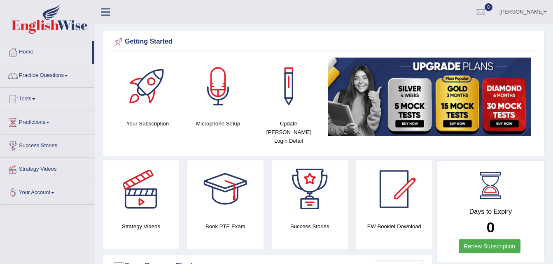
click at [43, 77] on link "Practice Questions" at bounding box center [47, 74] width 94 height 21
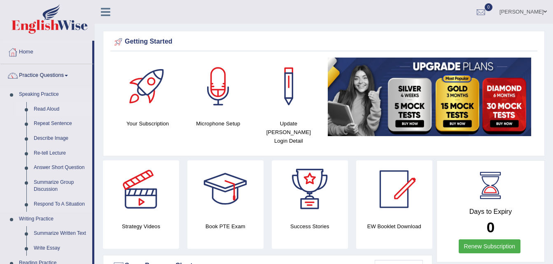
click at [51, 109] on link "Read Aloud" at bounding box center [61, 109] width 62 height 15
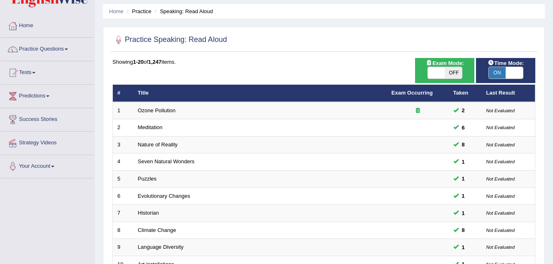
scroll to position [28, 0]
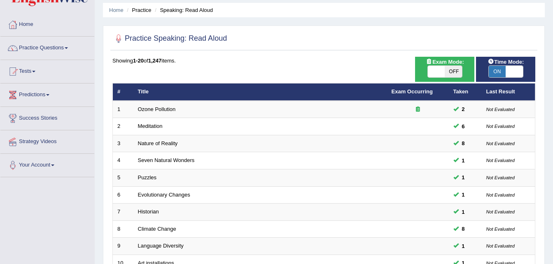
click at [33, 98] on link "Predictions" at bounding box center [47, 94] width 94 height 21
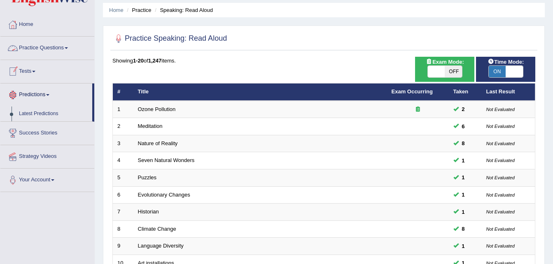
click at [27, 74] on link "Tests" at bounding box center [47, 70] width 94 height 21
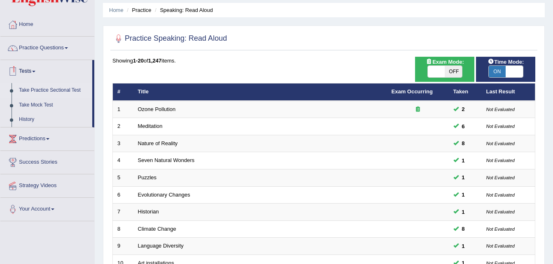
click at [67, 89] on link "Take Practice Sectional Test" at bounding box center [53, 90] width 77 height 15
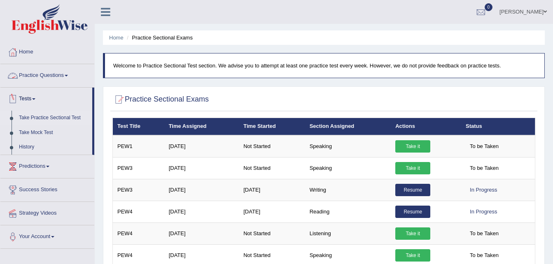
click at [58, 82] on link "Practice Questions" at bounding box center [47, 74] width 94 height 21
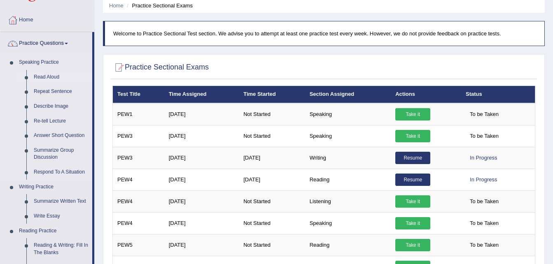
scroll to position [33, 0]
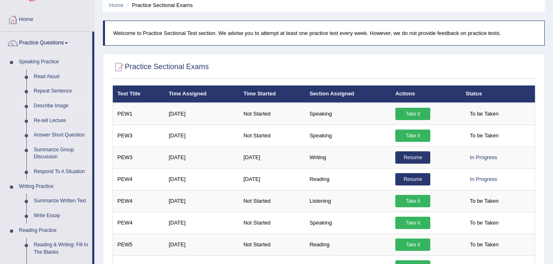
click at [51, 103] on link "Describe Image" at bounding box center [61, 106] width 62 height 15
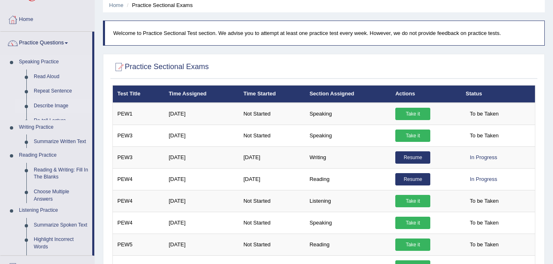
click at [51, 103] on link "Describe Image" at bounding box center [61, 106] width 62 height 15
